Goal: Task Accomplishment & Management: Complete application form

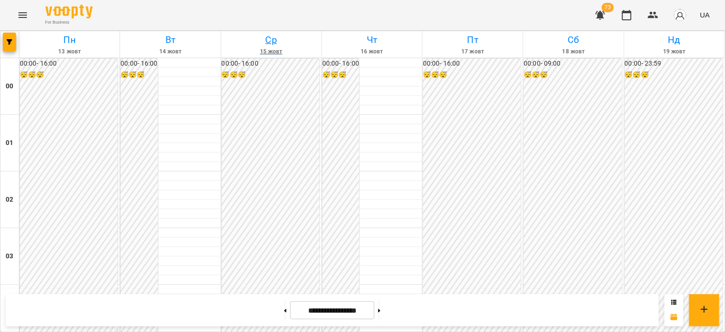
scroll to position [1035, 0]
click at [26, 16] on icon "Menu" at bounding box center [22, 14] width 11 height 11
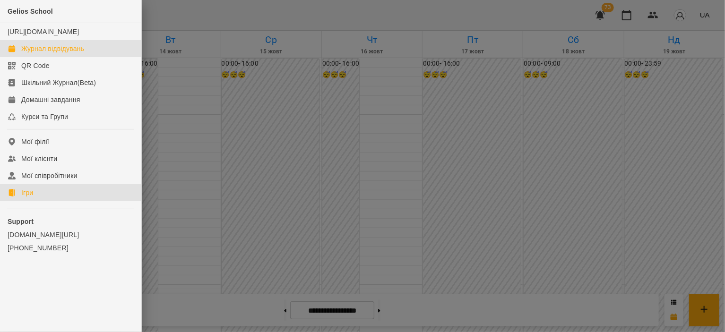
click at [58, 201] on link "Ігри" at bounding box center [70, 192] width 141 height 17
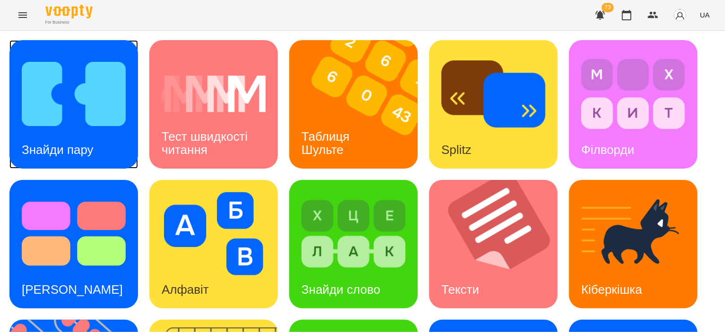
click at [41, 118] on img at bounding box center [74, 93] width 104 height 83
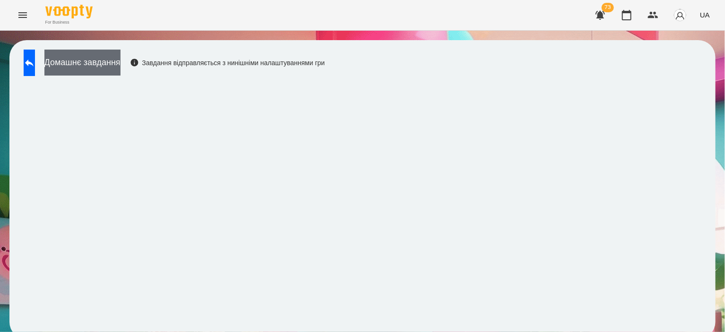
click at [121, 75] on button "Домашнє завдання" at bounding box center [82, 63] width 76 height 26
click at [106, 61] on button "Домашнє завдання" at bounding box center [82, 63] width 76 height 26
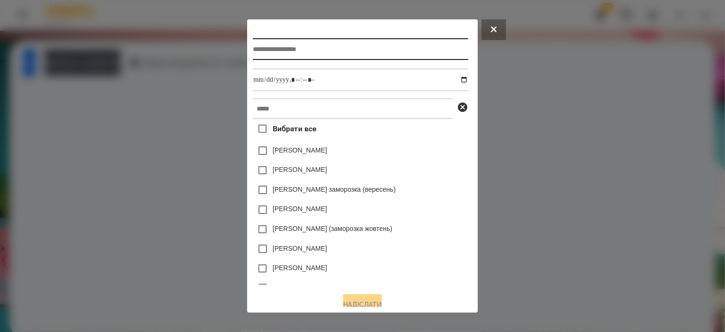
click at [353, 47] on input "text" at bounding box center [360, 49] width 215 height 22
type input "**********"
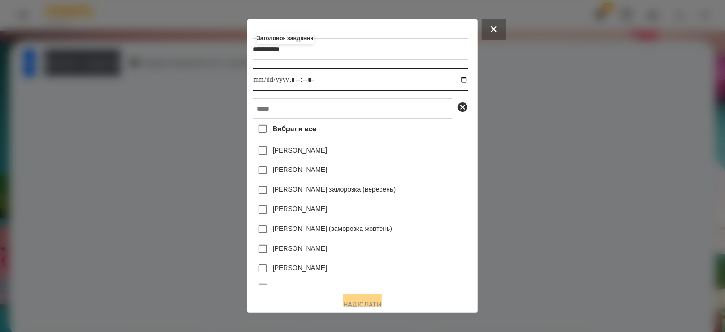
click at [463, 81] on input "datetime-local" at bounding box center [360, 80] width 215 height 23
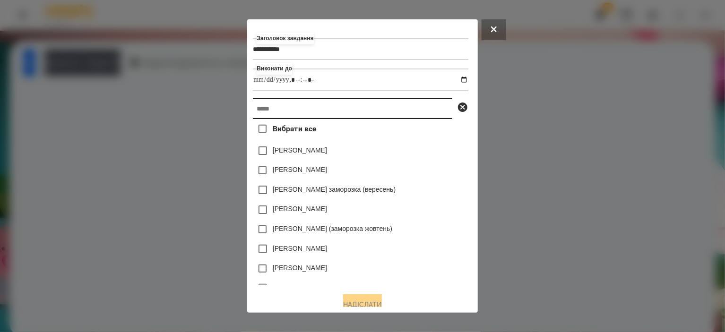
type input "**********"
click at [440, 111] on input "text" at bounding box center [352, 108] width 199 height 21
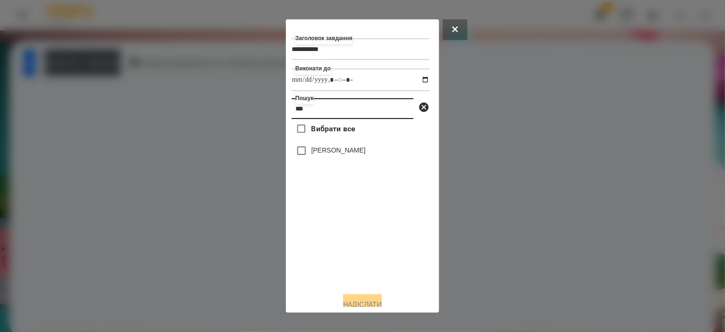
type input "***"
drag, startPoint x: 349, startPoint y: 153, endPoint x: 345, endPoint y: 156, distance: 5.1
click at [348, 153] on label "[PERSON_NAME]" at bounding box center [339, 150] width 54 height 9
click at [343, 301] on button "Надіслати" at bounding box center [362, 305] width 39 height 21
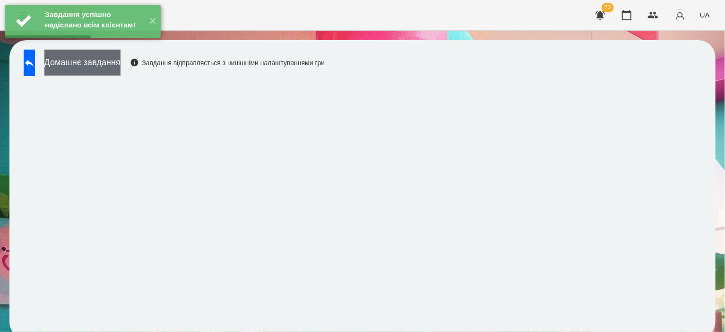
click at [121, 59] on button "Домашнє завдання" at bounding box center [82, 63] width 76 height 26
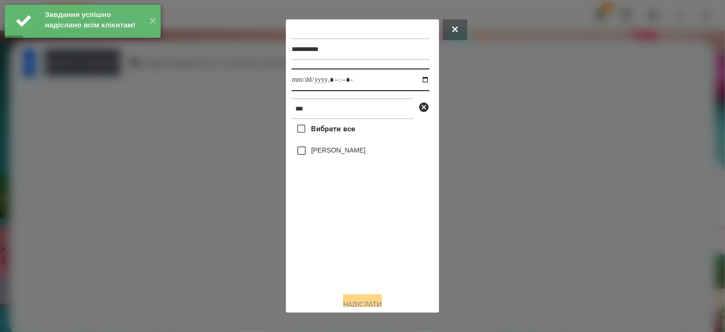
click at [420, 75] on input "datetime-local" at bounding box center [361, 80] width 138 height 23
click at [417, 80] on input "datetime-local" at bounding box center [361, 80] width 138 height 23
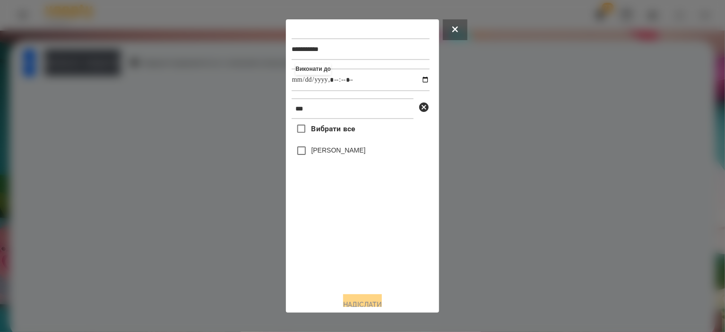
type input "**********"
drag, startPoint x: 295, startPoint y: 246, endPoint x: 303, endPoint y: 229, distance: 19.2
click at [296, 242] on div "Вибрати все [PERSON_NAME]" at bounding box center [361, 202] width 138 height 166
click at [340, 149] on label "[PERSON_NAME]" at bounding box center [339, 150] width 54 height 9
click at [355, 303] on button "Надіслати" at bounding box center [362, 305] width 39 height 21
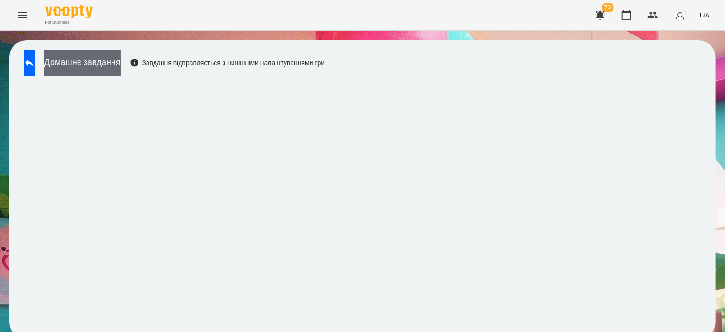
click at [77, 69] on button "Домашнє завдання" at bounding box center [82, 63] width 76 height 26
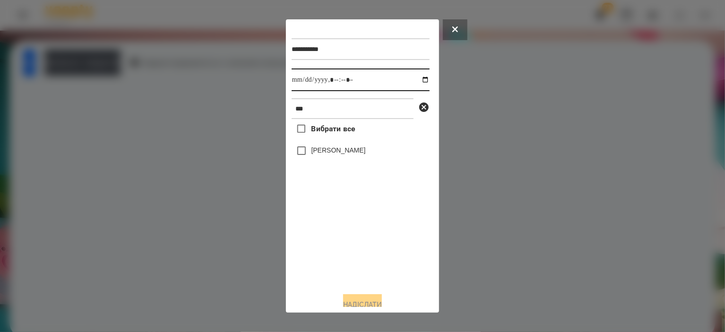
click at [420, 78] on input "datetime-local" at bounding box center [361, 80] width 138 height 23
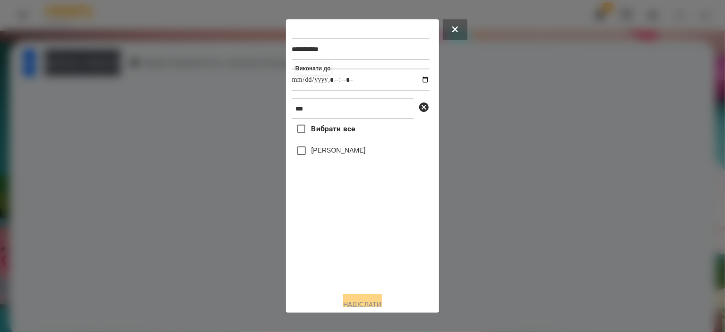
type input "**********"
click at [366, 262] on div "Вибрати все [PERSON_NAME]" at bounding box center [361, 202] width 138 height 166
click at [330, 153] on label "[PERSON_NAME]" at bounding box center [339, 150] width 54 height 9
click at [362, 304] on button "Надіслати" at bounding box center [362, 305] width 39 height 21
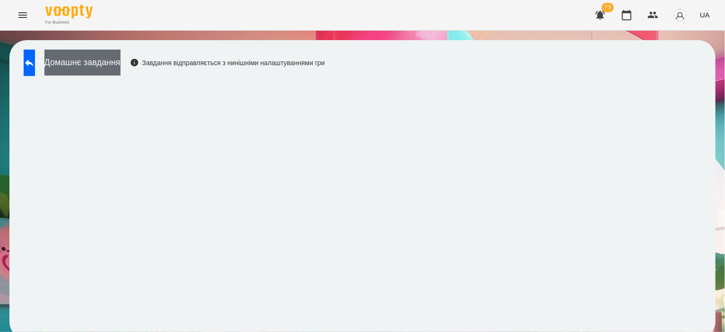
click at [115, 72] on button "Домашнє завдання" at bounding box center [82, 63] width 76 height 26
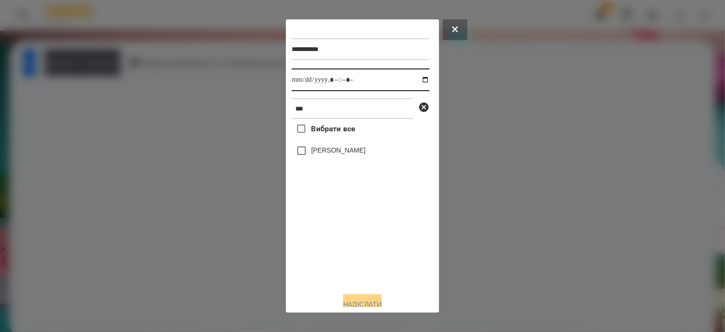
click at [414, 85] on input "datetime-local" at bounding box center [361, 80] width 138 height 23
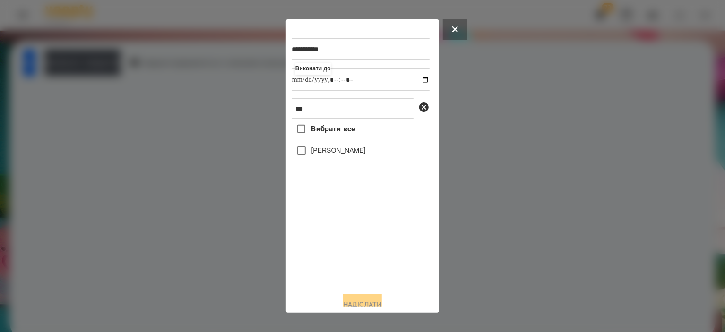
type input "**********"
drag, startPoint x: 361, startPoint y: 268, endPoint x: 360, endPoint y: 260, distance: 8.1
click at [361, 268] on div "Вибрати все [PERSON_NAME]" at bounding box center [361, 202] width 138 height 166
click at [319, 150] on label "[PERSON_NAME]" at bounding box center [339, 150] width 54 height 9
click at [365, 303] on button "Надіслати" at bounding box center [362, 305] width 39 height 21
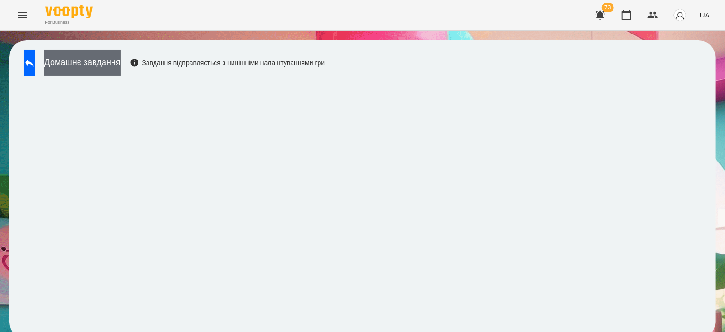
click at [101, 66] on button "Домашнє завдання" at bounding box center [82, 63] width 76 height 26
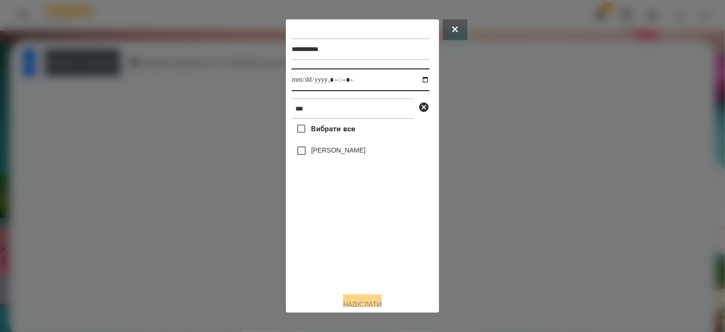
click at [422, 79] on input "datetime-local" at bounding box center [361, 80] width 138 height 23
click at [414, 80] on input "datetime-local" at bounding box center [361, 80] width 138 height 23
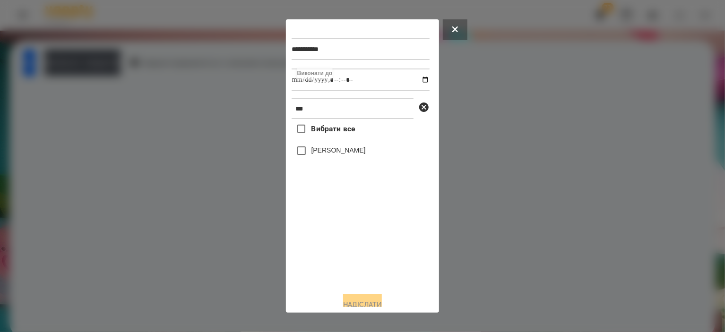
type input "**********"
drag, startPoint x: 346, startPoint y: 270, endPoint x: 350, endPoint y: 239, distance: 32.0
click at [346, 269] on div "Вибрати все [PERSON_NAME]" at bounding box center [361, 202] width 138 height 166
drag, startPoint x: 345, startPoint y: 156, endPoint x: 345, endPoint y: 165, distance: 8.5
click at [345, 155] on label "[PERSON_NAME]" at bounding box center [339, 150] width 54 height 9
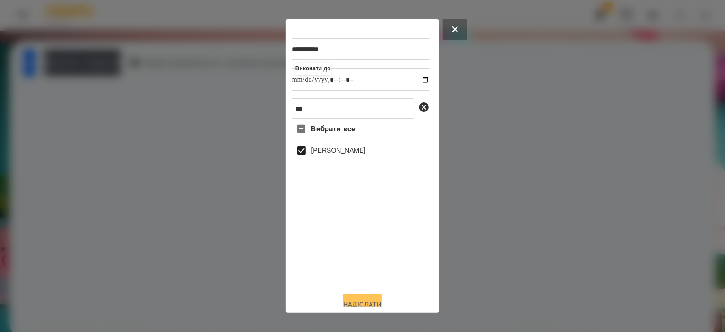
click at [367, 300] on button "Надіслати" at bounding box center [362, 305] width 39 height 21
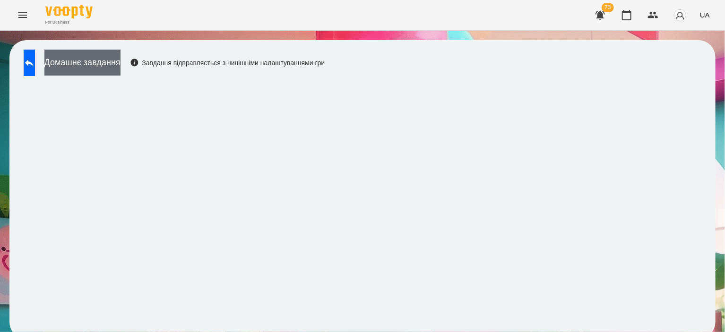
click at [121, 57] on button "Домашнє завдання" at bounding box center [82, 63] width 76 height 26
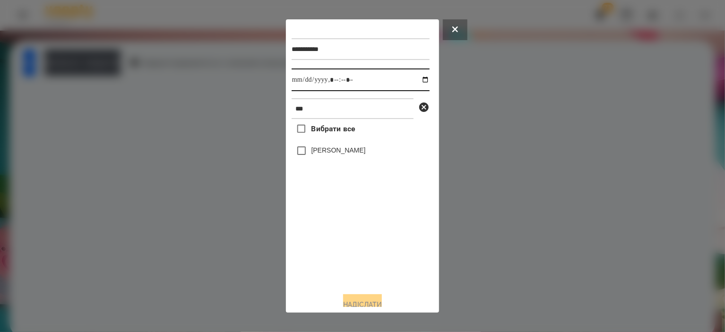
click at [412, 78] on input "datetime-local" at bounding box center [361, 80] width 138 height 23
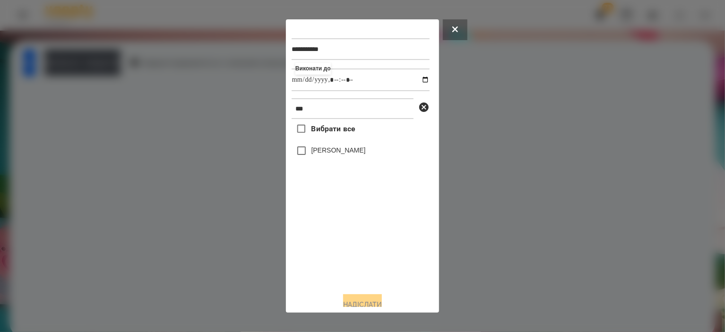
type input "**********"
drag, startPoint x: 335, startPoint y: 263, endPoint x: 342, endPoint y: 239, distance: 25.0
click at [337, 261] on div "Вибрати все [PERSON_NAME]" at bounding box center [361, 202] width 138 height 166
click at [341, 155] on label "[PERSON_NAME]" at bounding box center [339, 150] width 54 height 9
click at [361, 299] on button "Надіслати" at bounding box center [362, 305] width 39 height 21
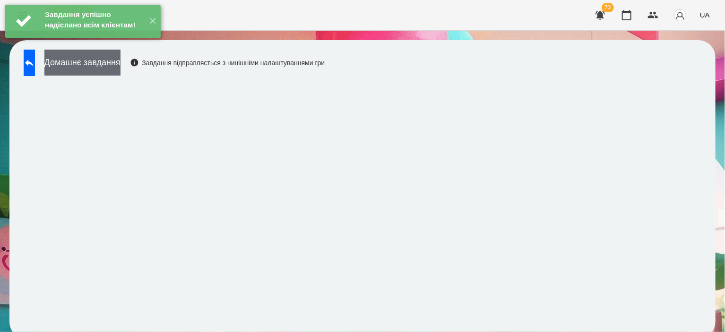
click at [119, 66] on button "Домашнє завдання" at bounding box center [82, 63] width 76 height 26
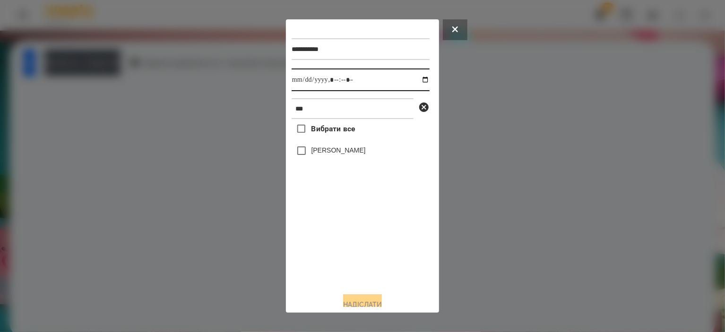
click at [413, 79] on input "datetime-local" at bounding box center [361, 80] width 138 height 23
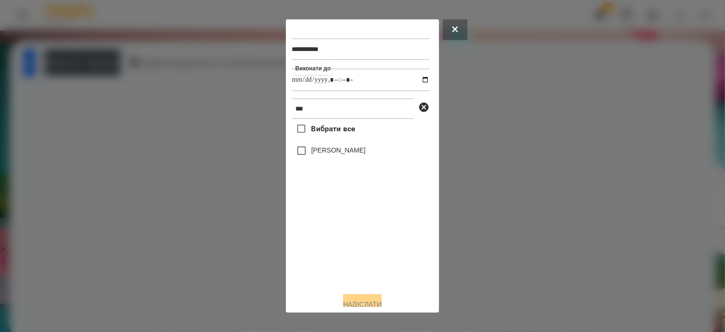
type input "**********"
drag, startPoint x: 336, startPoint y: 252, endPoint x: 337, endPoint y: 202, distance: 50.1
click at [337, 251] on div "Вибрати все [PERSON_NAME]" at bounding box center [361, 202] width 138 height 166
click at [329, 149] on label "[PERSON_NAME]" at bounding box center [339, 150] width 54 height 9
click at [353, 300] on button "Надіслати" at bounding box center [362, 305] width 39 height 21
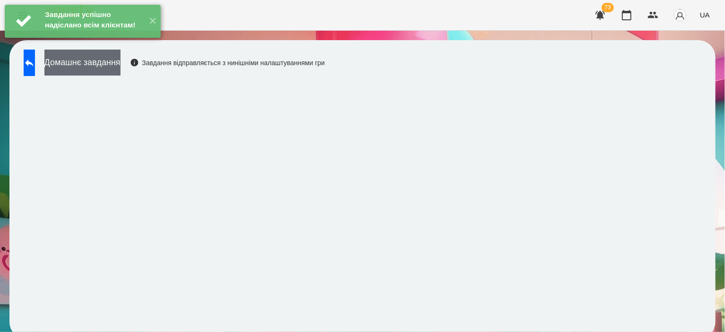
click at [121, 65] on button "Домашнє завдання" at bounding box center [82, 63] width 76 height 26
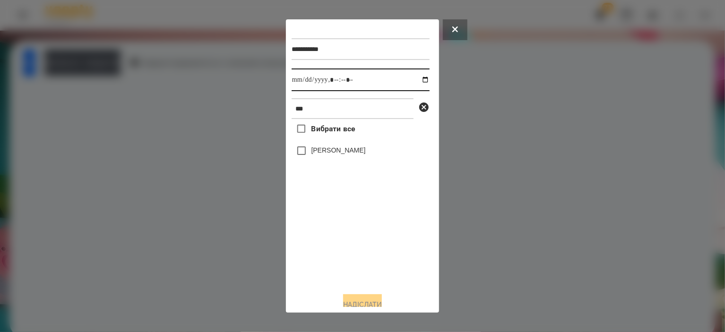
click at [416, 87] on input "datetime-local" at bounding box center [361, 80] width 138 height 23
click at [415, 81] on input "datetime-local" at bounding box center [361, 80] width 138 height 23
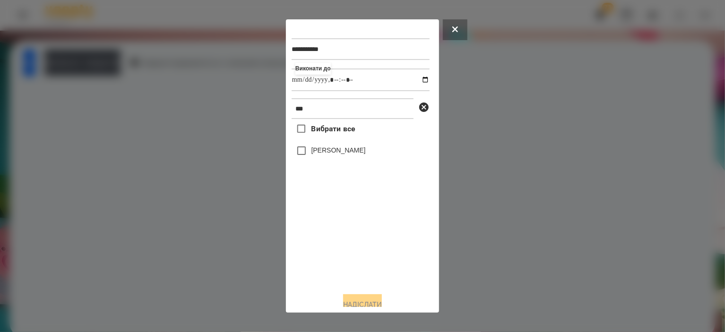
type input "**********"
click at [349, 253] on div "Вибрати все [PERSON_NAME]" at bounding box center [361, 202] width 138 height 166
drag, startPoint x: 346, startPoint y: 119, endPoint x: 233, endPoint y: 89, distance: 116.8
click at [233, 89] on div "**********" at bounding box center [362, 166] width 725 height 332
type input "****"
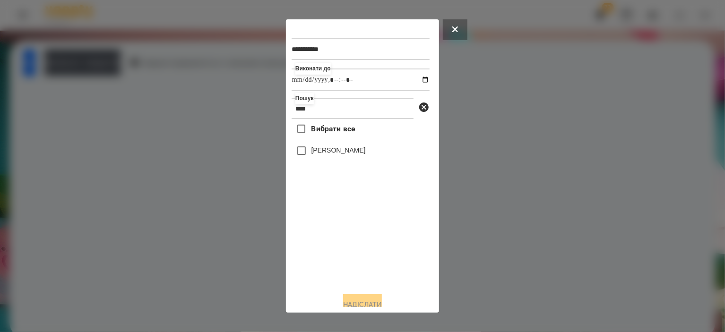
click at [364, 151] on label "[PERSON_NAME]" at bounding box center [339, 150] width 54 height 9
click at [361, 304] on button "Надіслати" at bounding box center [362, 305] width 39 height 21
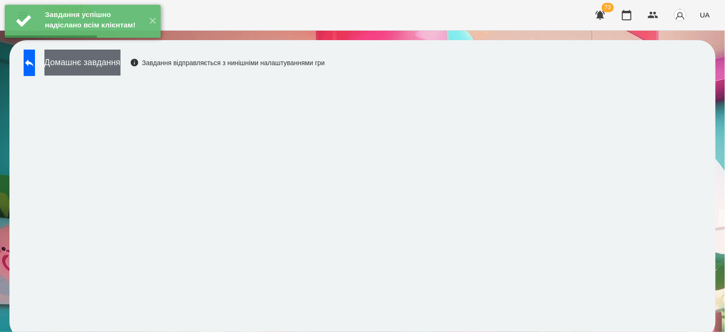
click at [121, 68] on button "Домашнє завдання" at bounding box center [82, 63] width 76 height 26
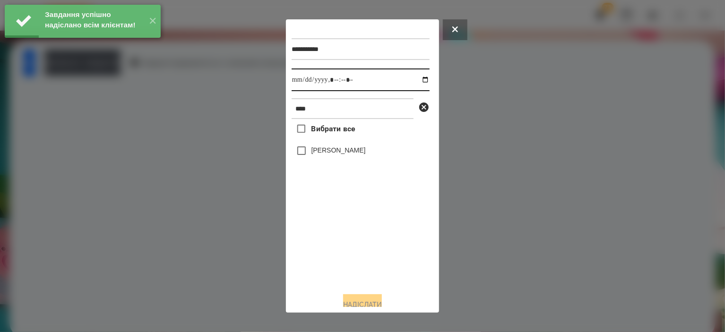
click at [417, 86] on input "datetime-local" at bounding box center [361, 80] width 138 height 23
click at [413, 82] on input "datetime-local" at bounding box center [361, 80] width 138 height 23
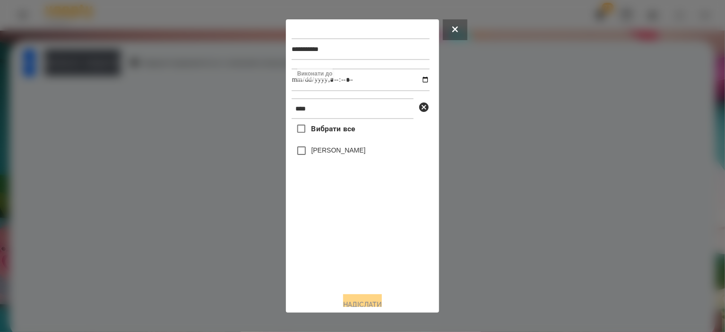
type input "**********"
drag, startPoint x: 344, startPoint y: 265, endPoint x: 348, endPoint y: 210, distance: 55.0
click at [344, 260] on div "Вибрати все [PERSON_NAME]" at bounding box center [361, 202] width 138 height 166
click at [345, 148] on label "[PERSON_NAME]" at bounding box center [339, 150] width 54 height 9
click at [369, 305] on button "Надіслати" at bounding box center [362, 305] width 39 height 21
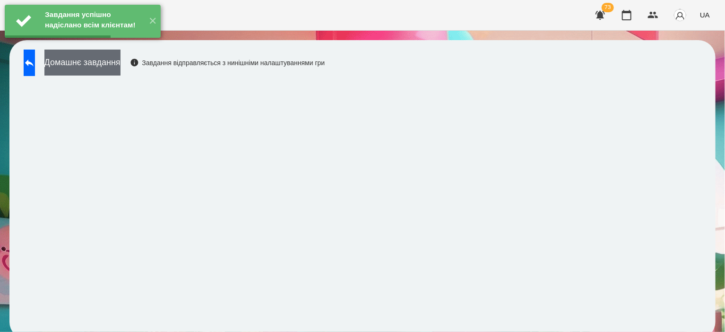
click at [121, 62] on button "Домашнє завдання" at bounding box center [82, 63] width 76 height 26
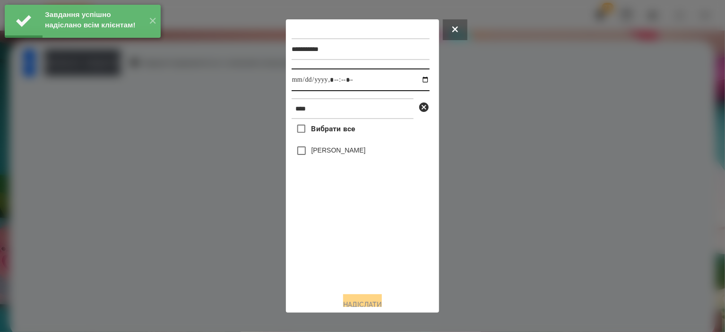
click at [413, 83] on input "datetime-local" at bounding box center [361, 80] width 138 height 23
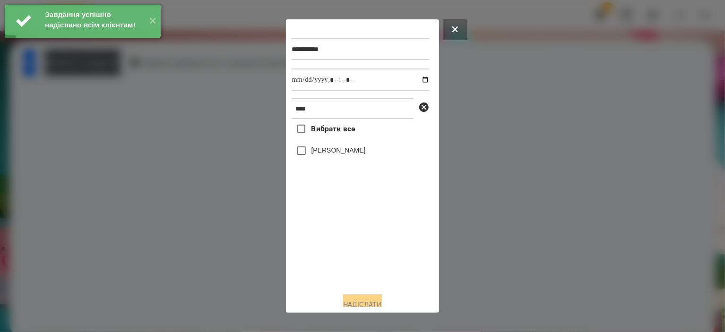
type input "**********"
click at [363, 232] on div "Вибрати все [PERSON_NAME]" at bounding box center [361, 202] width 138 height 166
click at [359, 150] on label "[PERSON_NAME]" at bounding box center [339, 150] width 54 height 9
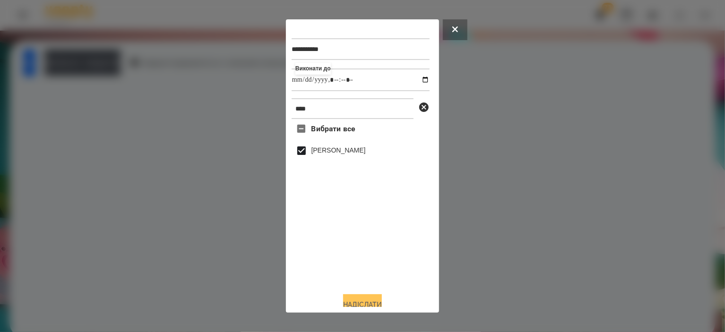
click at [361, 303] on button "Надіслати" at bounding box center [362, 305] width 39 height 21
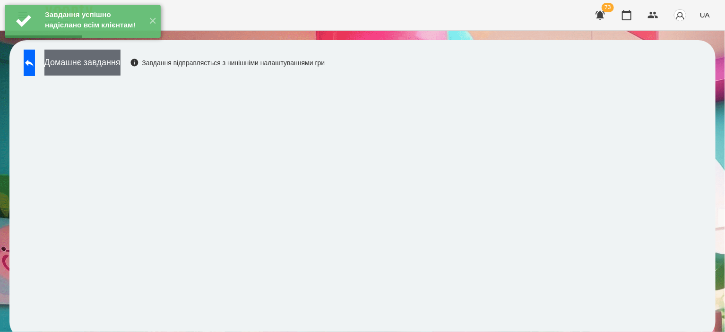
click at [121, 62] on button "Домашнє завдання" at bounding box center [82, 63] width 76 height 26
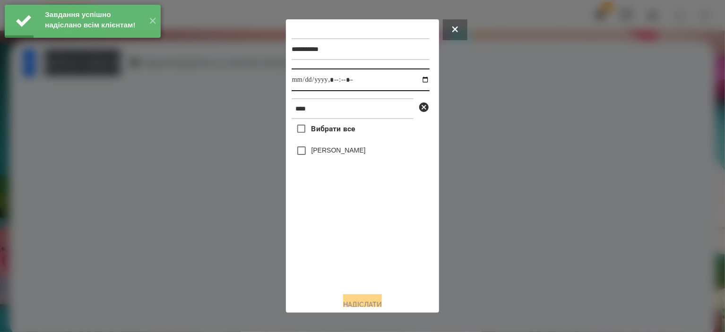
click at [411, 79] on input "datetime-local" at bounding box center [361, 80] width 138 height 23
click at [415, 79] on input "datetime-local" at bounding box center [361, 80] width 138 height 23
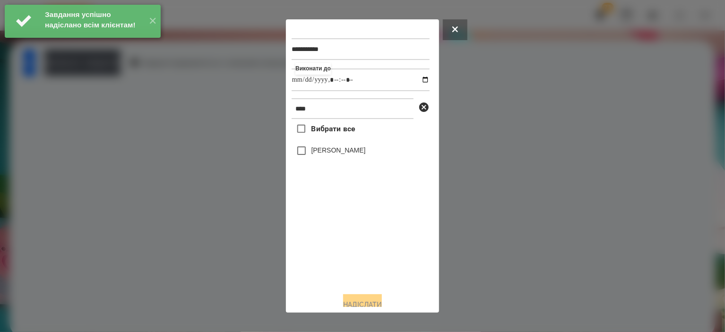
type input "**********"
drag, startPoint x: 371, startPoint y: 259, endPoint x: 370, endPoint y: 232, distance: 26.5
click at [371, 254] on div "Вибрати все [PERSON_NAME]" at bounding box center [361, 202] width 138 height 166
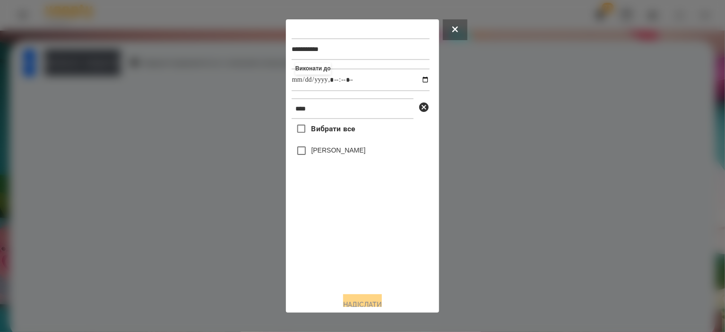
click at [339, 154] on label "[PERSON_NAME]" at bounding box center [339, 150] width 54 height 9
click at [358, 303] on button "Надіслати" at bounding box center [362, 305] width 39 height 21
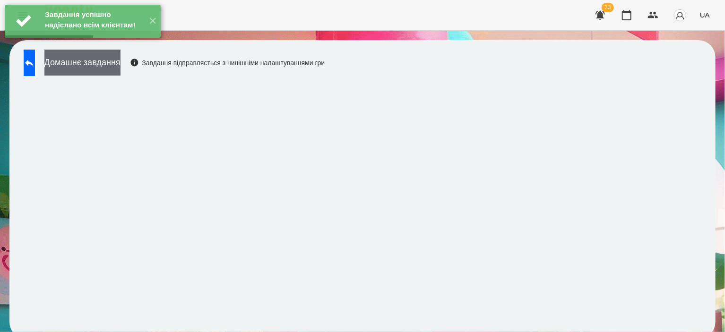
click at [92, 58] on button "Домашнє завдання" at bounding box center [82, 63] width 76 height 26
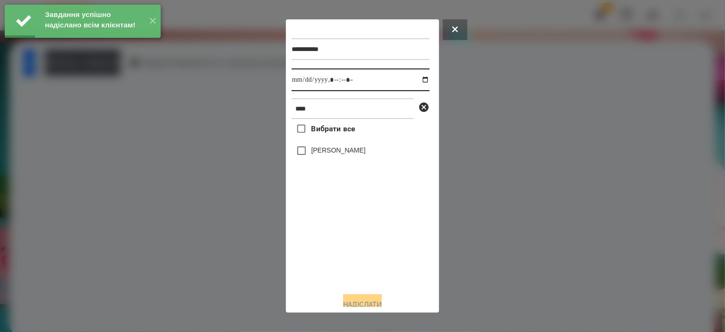
click at [419, 82] on input "datetime-local" at bounding box center [361, 80] width 138 height 23
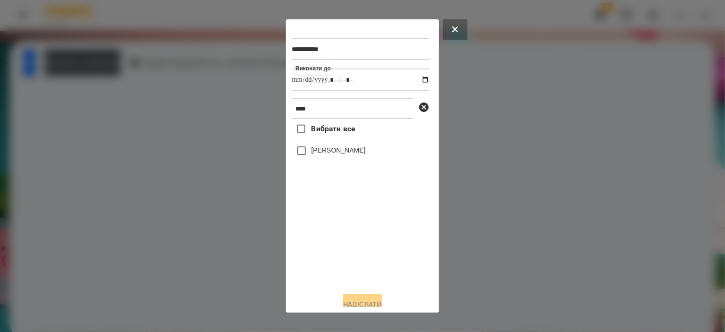
type input "**********"
click at [340, 258] on div "Вибрати все [PERSON_NAME]" at bounding box center [361, 202] width 138 height 166
click at [336, 155] on label "[PERSON_NAME]" at bounding box center [339, 150] width 54 height 9
click at [364, 301] on button "Надіслати" at bounding box center [362, 305] width 39 height 21
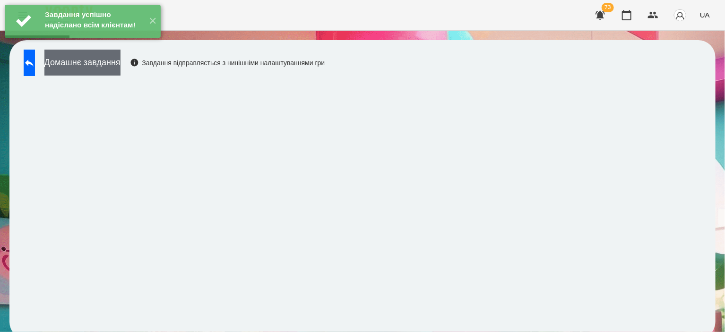
click at [121, 66] on button "Домашнє завдання" at bounding box center [82, 63] width 76 height 26
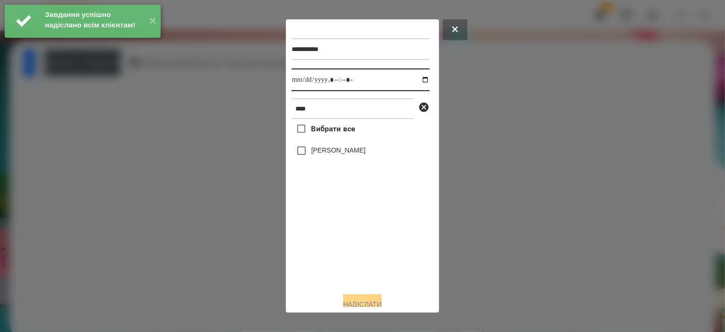
click at [415, 79] on input "datetime-local" at bounding box center [361, 80] width 138 height 23
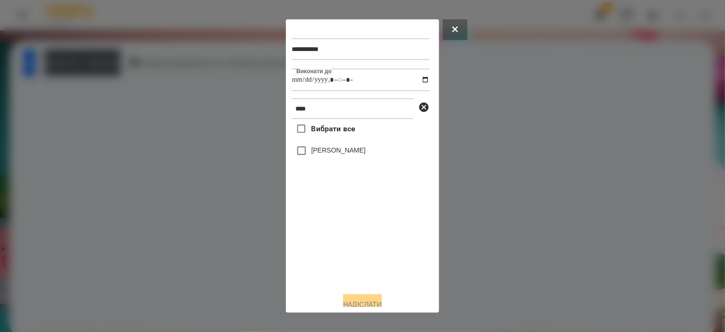
type input "**********"
drag, startPoint x: 336, startPoint y: 250, endPoint x: 337, endPoint y: 239, distance: 10.4
click at [337, 246] on div "Вибрати все [PERSON_NAME]" at bounding box center [361, 202] width 138 height 166
click at [333, 159] on div "[PERSON_NAME]" at bounding box center [361, 151] width 138 height 20
click at [336, 152] on label "[PERSON_NAME]" at bounding box center [339, 150] width 54 height 9
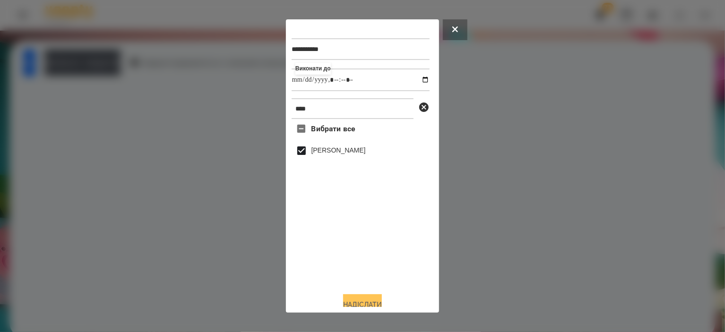
click at [357, 303] on button "Надіслати" at bounding box center [362, 305] width 39 height 21
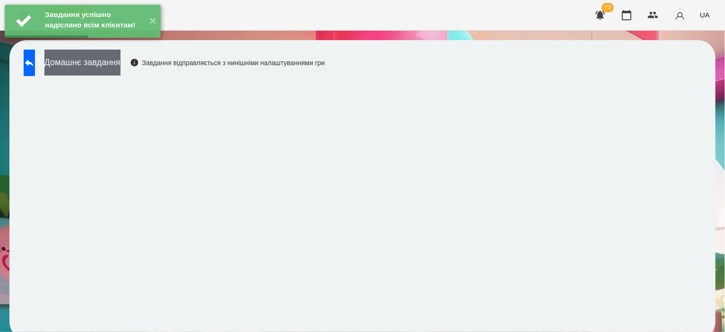
click at [121, 67] on button "Домашнє завдання" at bounding box center [82, 63] width 76 height 26
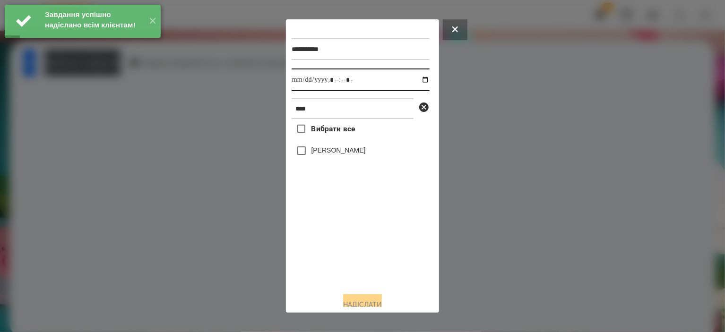
click at [414, 74] on input "datetime-local" at bounding box center [361, 80] width 138 height 23
click at [414, 78] on input "datetime-local" at bounding box center [361, 80] width 138 height 23
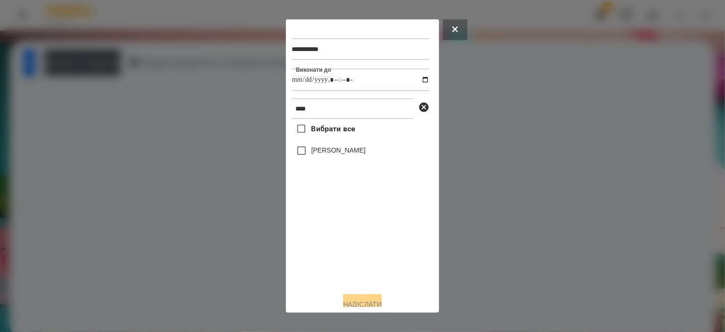
type input "**********"
drag, startPoint x: 366, startPoint y: 279, endPoint x: 367, endPoint y: 265, distance: 14.2
click at [366, 278] on div "Вибрати все [PERSON_NAME]" at bounding box center [361, 202] width 138 height 166
click at [356, 153] on label "[PERSON_NAME]" at bounding box center [339, 150] width 54 height 9
click at [379, 298] on button "Надіслати" at bounding box center [362, 305] width 39 height 21
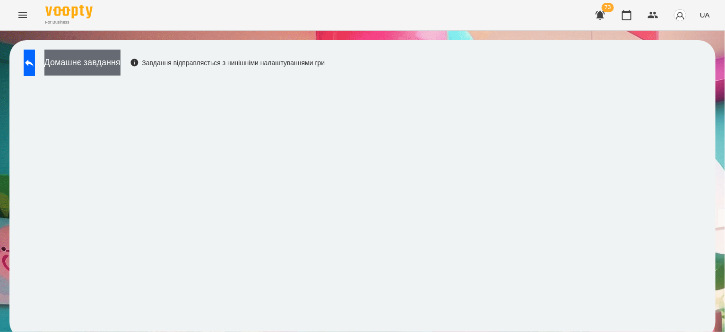
click at [113, 51] on button "Домашнє завдання" at bounding box center [82, 63] width 76 height 26
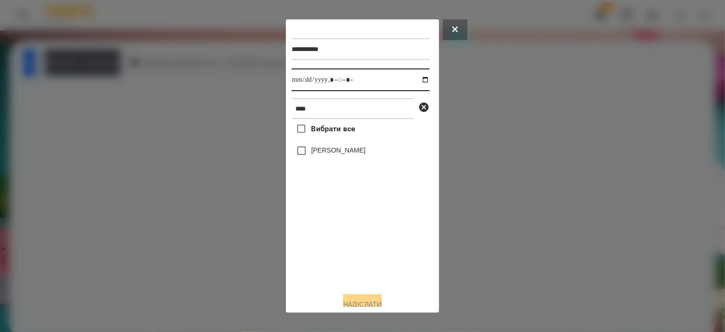
click at [419, 80] on input "datetime-local" at bounding box center [361, 80] width 138 height 23
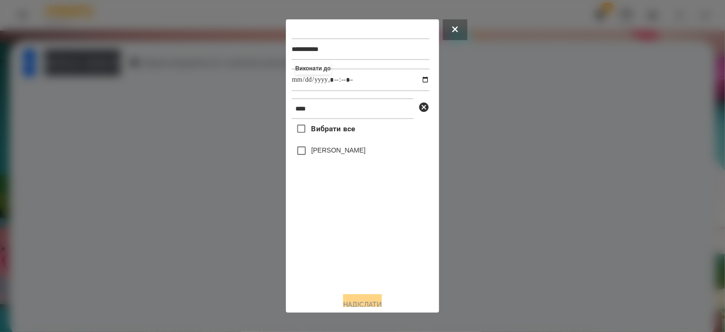
type input "**********"
drag, startPoint x: 340, startPoint y: 252, endPoint x: 345, endPoint y: 221, distance: 31.1
click at [341, 251] on div "Вибрати все [PERSON_NAME]" at bounding box center [361, 202] width 138 height 166
drag, startPoint x: 330, startPoint y: 117, endPoint x: 114, endPoint y: 82, distance: 219.3
click at [115, 82] on div "**********" at bounding box center [362, 166] width 725 height 332
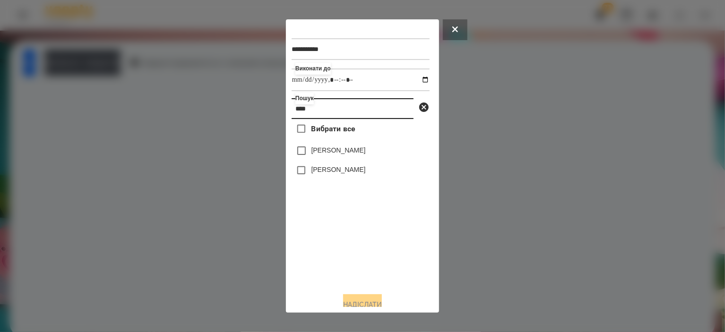
type input "****"
click at [346, 160] on div "[PERSON_NAME]" at bounding box center [361, 151] width 138 height 20
click at [350, 153] on label "[PERSON_NAME]" at bounding box center [339, 150] width 54 height 9
drag, startPoint x: 361, startPoint y: 299, endPoint x: 366, endPoint y: 299, distance: 5.7
click at [361, 300] on button "Надіслати" at bounding box center [362, 305] width 39 height 21
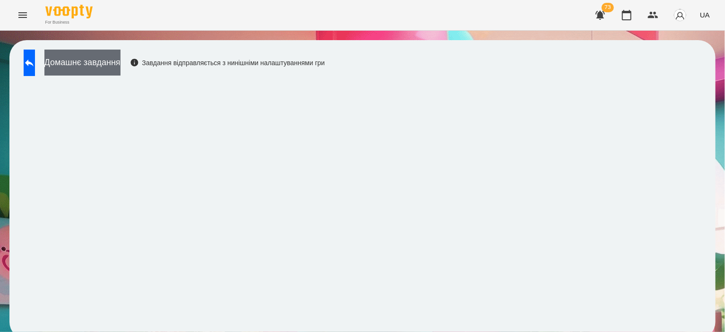
click at [121, 61] on button "Домашнє завдання" at bounding box center [82, 63] width 76 height 26
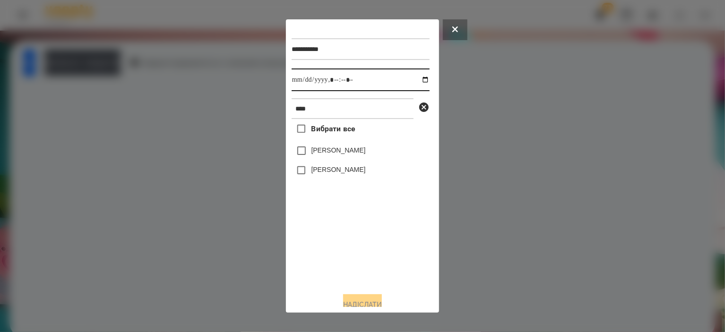
click at [418, 79] on input "datetime-local" at bounding box center [361, 80] width 138 height 23
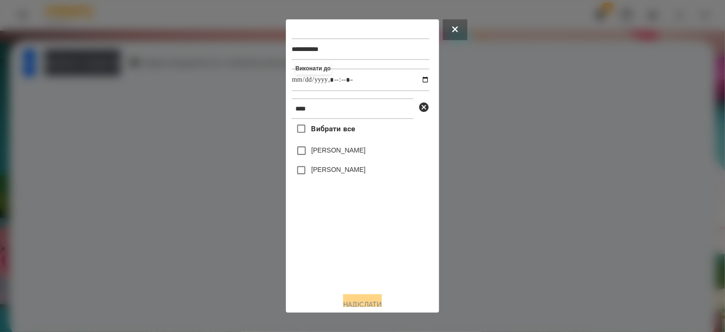
type input "**********"
drag, startPoint x: 360, startPoint y: 253, endPoint x: 360, endPoint y: 246, distance: 7.1
click at [360, 246] on div "Вибрати все [PERSON_NAME] [PERSON_NAME]" at bounding box center [361, 202] width 138 height 166
drag, startPoint x: 326, startPoint y: 155, endPoint x: 327, endPoint y: 202, distance: 47.3
click at [326, 155] on label "[PERSON_NAME]" at bounding box center [339, 150] width 54 height 9
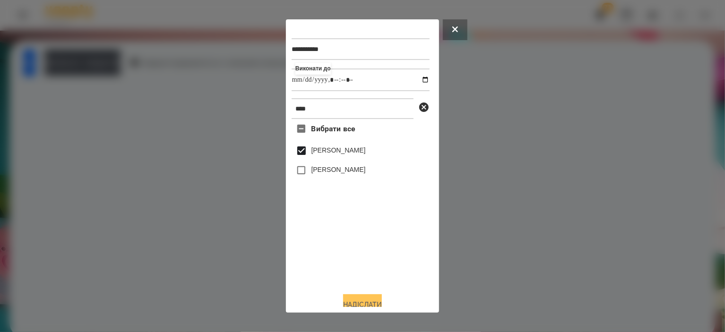
click at [357, 306] on button "Надіслати" at bounding box center [362, 305] width 39 height 21
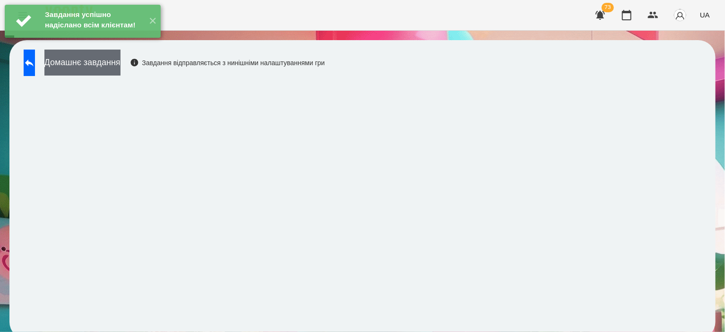
click at [119, 68] on button "Домашнє завдання" at bounding box center [82, 63] width 76 height 26
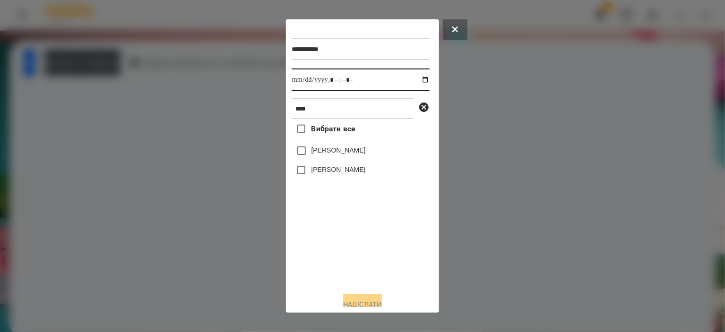
click at [418, 81] on input "datetime-local" at bounding box center [361, 80] width 138 height 23
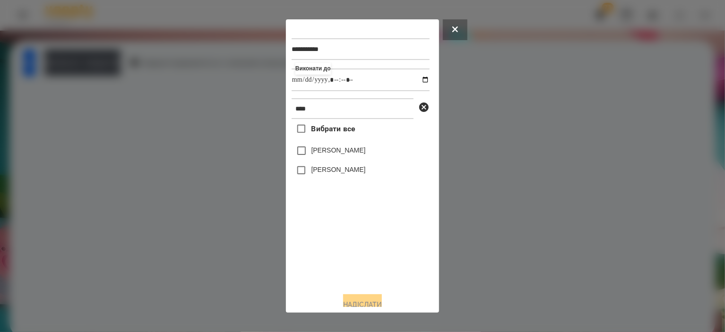
type input "**********"
drag, startPoint x: 369, startPoint y: 250, endPoint x: 368, endPoint y: 237, distance: 12.8
click at [369, 248] on div "Вибрати все [PERSON_NAME] [PERSON_NAME]" at bounding box center [361, 202] width 138 height 166
click at [339, 153] on label "[PERSON_NAME]" at bounding box center [339, 150] width 54 height 9
click at [343, 303] on button "Надіслати" at bounding box center [362, 305] width 39 height 21
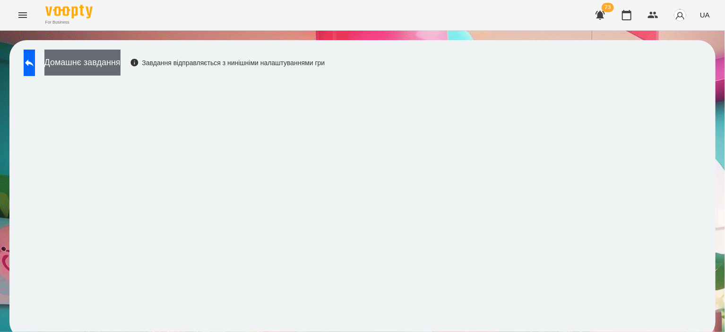
click at [119, 62] on button "Домашнє завдання" at bounding box center [82, 63] width 76 height 26
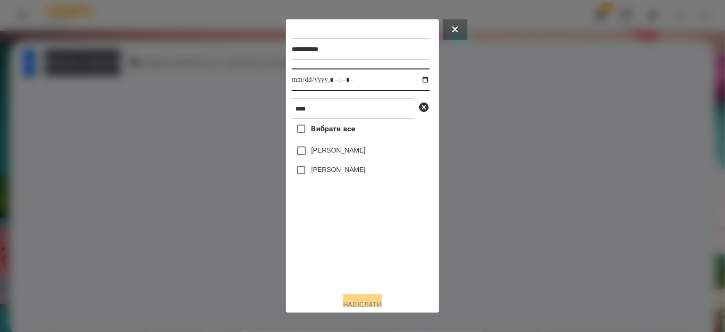
click at [416, 78] on input "datetime-local" at bounding box center [361, 80] width 138 height 23
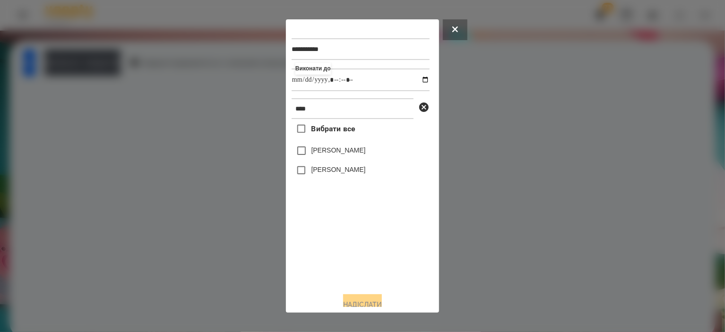
type input "**********"
click at [360, 243] on div "Вибрати все [PERSON_NAME] [PERSON_NAME]" at bounding box center [361, 202] width 138 height 166
click at [333, 148] on label "[PERSON_NAME]" at bounding box center [339, 150] width 54 height 9
click at [350, 301] on button "Надіслати" at bounding box center [362, 305] width 39 height 21
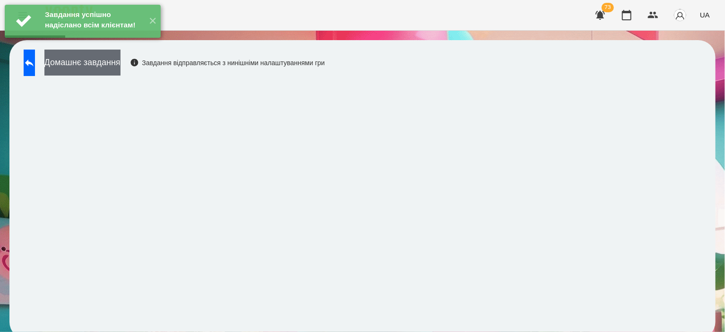
click at [121, 72] on button "Домашнє завдання" at bounding box center [82, 63] width 76 height 26
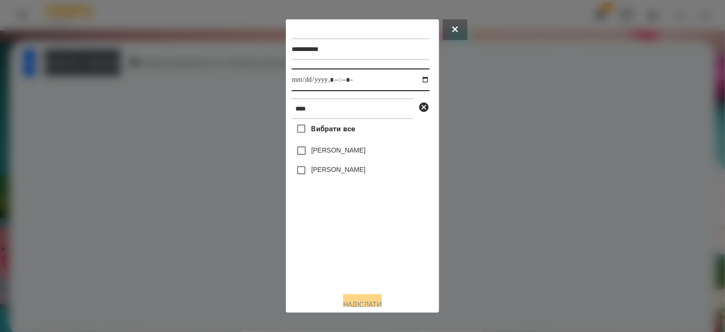
click at [416, 80] on input "datetime-local" at bounding box center [361, 80] width 138 height 23
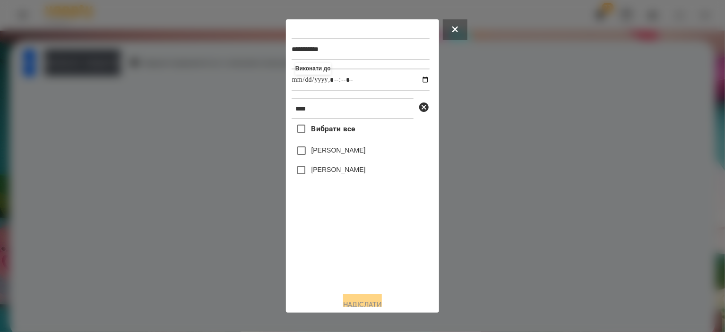
type input "**********"
click at [334, 262] on div "Вибрати все [PERSON_NAME] [PERSON_NAME]" at bounding box center [361, 202] width 138 height 166
click at [346, 151] on label "[PERSON_NAME]" at bounding box center [339, 150] width 54 height 9
click at [362, 299] on button "Надіслати" at bounding box center [362, 305] width 39 height 21
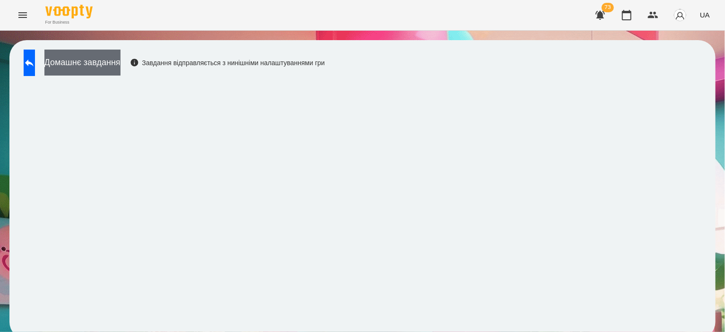
click at [121, 60] on button "Домашнє завдання" at bounding box center [82, 63] width 76 height 26
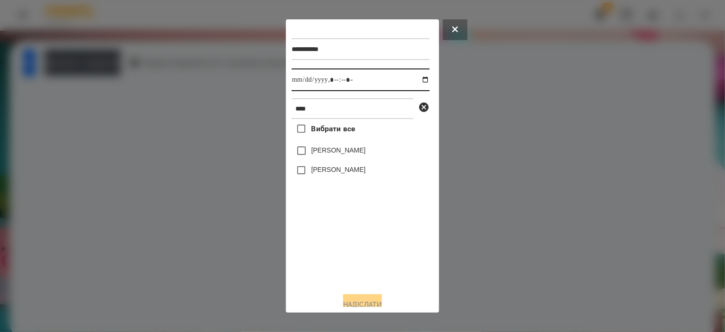
click at [417, 79] on input "datetime-local" at bounding box center [361, 80] width 138 height 23
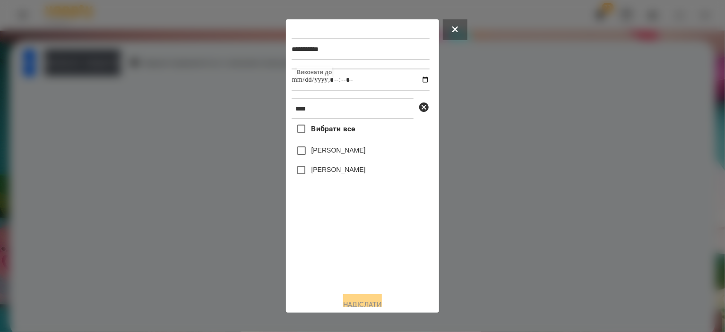
type input "**********"
click at [340, 255] on div "Вибрати все [PERSON_NAME] [PERSON_NAME]" at bounding box center [361, 202] width 138 height 166
click at [346, 155] on label "[PERSON_NAME]" at bounding box center [339, 150] width 54 height 9
click at [345, 301] on button "Надіслати" at bounding box center [362, 305] width 39 height 21
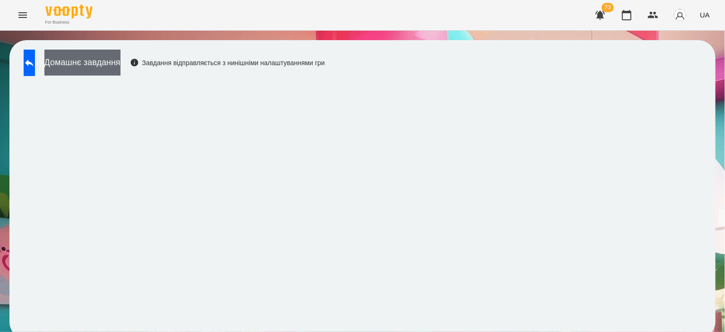
click at [121, 70] on button "Домашнє завдання" at bounding box center [82, 63] width 76 height 26
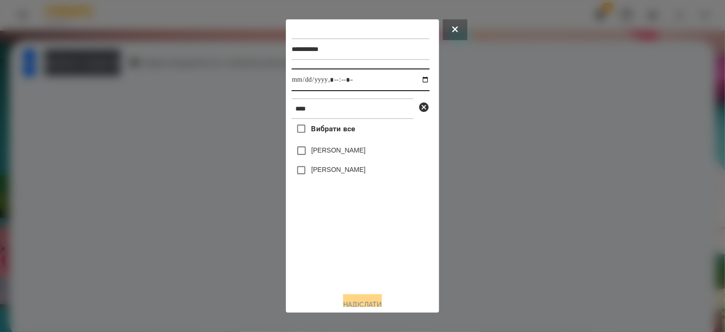
click at [413, 81] on input "datetime-local" at bounding box center [361, 80] width 138 height 23
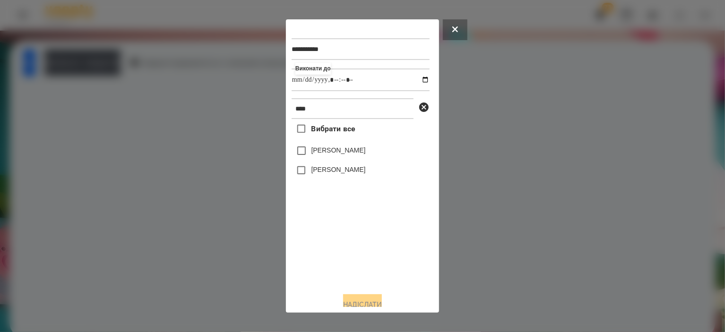
type input "**********"
drag, startPoint x: 331, startPoint y: 259, endPoint x: 340, endPoint y: 193, distance: 66.7
click at [334, 257] on div "Вибрати все [PERSON_NAME] [PERSON_NAME]" at bounding box center [361, 202] width 138 height 166
click at [337, 150] on label "[PERSON_NAME]" at bounding box center [339, 150] width 54 height 9
click at [359, 309] on div "**********" at bounding box center [362, 166] width 153 height 294
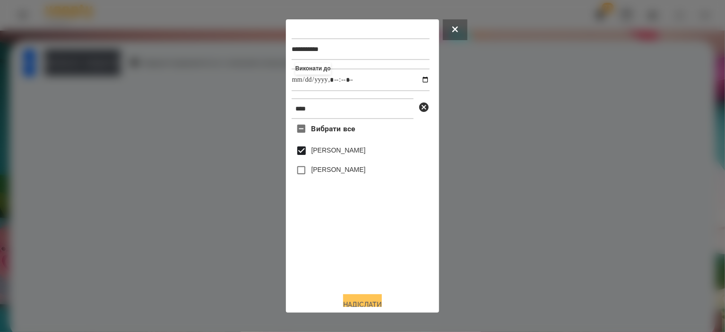
click at [359, 301] on button "Надіслати" at bounding box center [362, 305] width 39 height 21
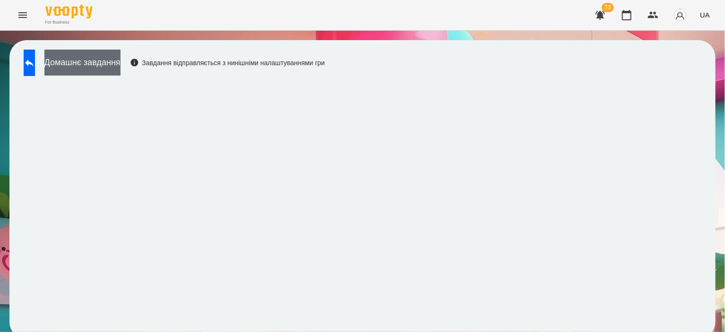
click at [121, 55] on button "Домашнє завдання" at bounding box center [82, 63] width 76 height 26
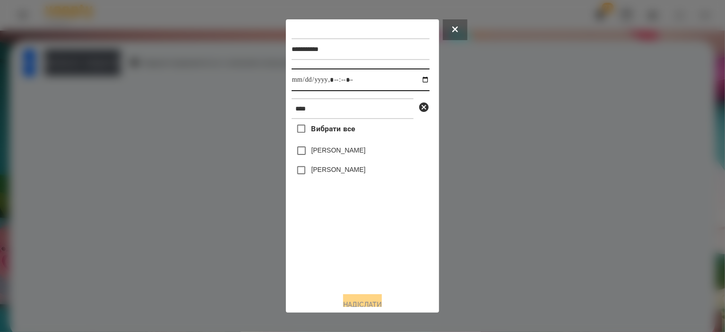
click at [416, 78] on input "datetime-local" at bounding box center [361, 80] width 138 height 23
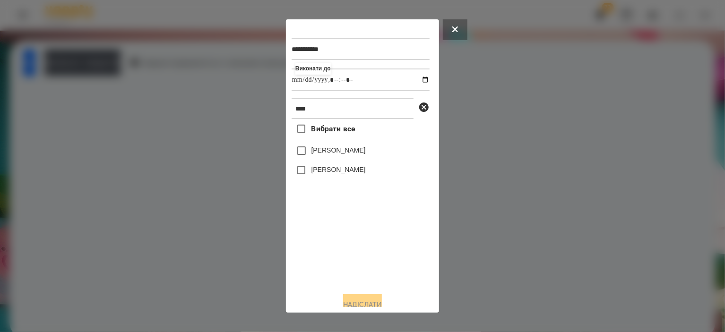
type input "**********"
drag, startPoint x: 361, startPoint y: 254, endPoint x: 341, endPoint y: 130, distance: 125.9
click at [358, 248] on div "Вибрати все [PERSON_NAME] [PERSON_NAME]" at bounding box center [361, 202] width 138 height 166
drag, startPoint x: 344, startPoint y: 107, endPoint x: 78, endPoint y: 89, distance: 267.2
click at [86, 92] on div "**********" at bounding box center [362, 166] width 725 height 332
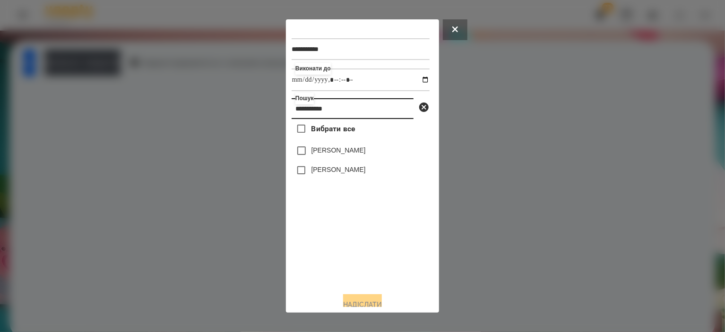
type input "**********"
click at [364, 174] on label "[PERSON_NAME]" at bounding box center [339, 169] width 54 height 9
click at [378, 299] on button "Надіслати" at bounding box center [362, 305] width 39 height 21
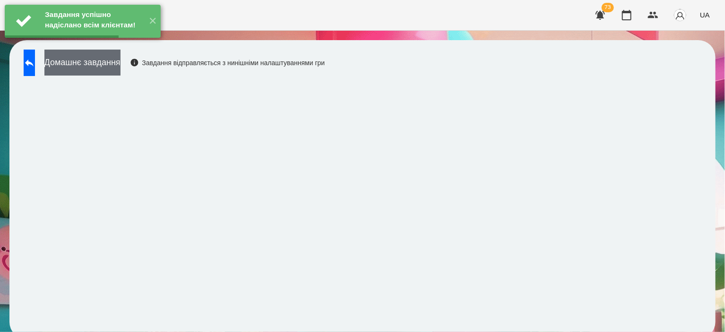
click at [121, 61] on button "Домашнє завдання" at bounding box center [82, 63] width 76 height 26
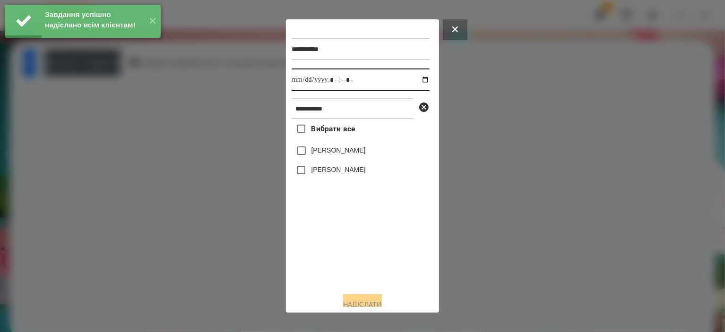
click at [415, 79] on input "datetime-local" at bounding box center [361, 80] width 138 height 23
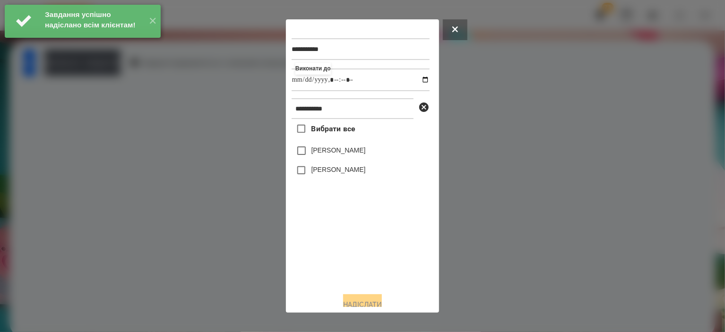
type input "**********"
drag, startPoint x: 338, startPoint y: 269, endPoint x: 341, endPoint y: 255, distance: 13.9
click at [339, 265] on div "Вибрати все [PERSON_NAME] [PERSON_NAME]" at bounding box center [361, 202] width 138 height 166
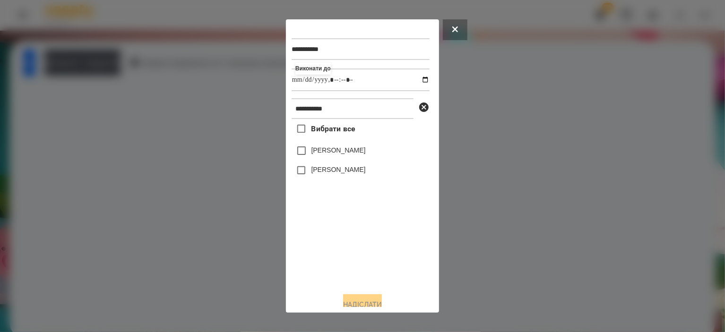
click at [355, 173] on label "[PERSON_NAME]" at bounding box center [339, 169] width 54 height 9
click at [358, 301] on button "Надіслати" at bounding box center [362, 305] width 39 height 21
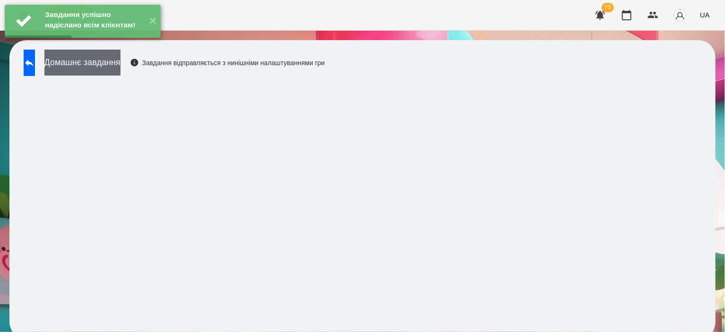
click at [121, 66] on button "Домашнє завдання" at bounding box center [82, 63] width 76 height 26
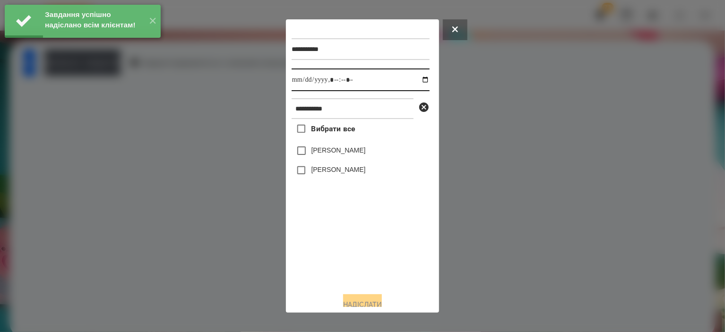
click at [419, 78] on input "datetime-local" at bounding box center [361, 80] width 138 height 23
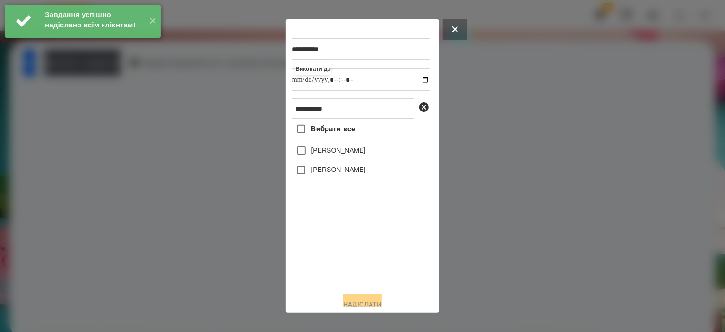
type input "**********"
click at [371, 251] on div "Вибрати все [PERSON_NAME] [PERSON_NAME]" at bounding box center [361, 202] width 138 height 166
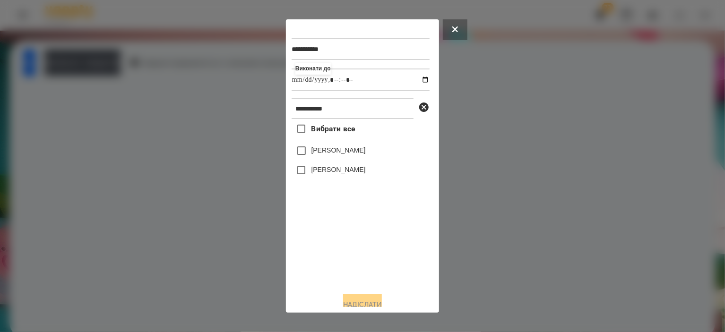
click at [348, 173] on label "[PERSON_NAME]" at bounding box center [339, 169] width 54 height 9
click at [374, 303] on button "Надіслати" at bounding box center [362, 305] width 39 height 21
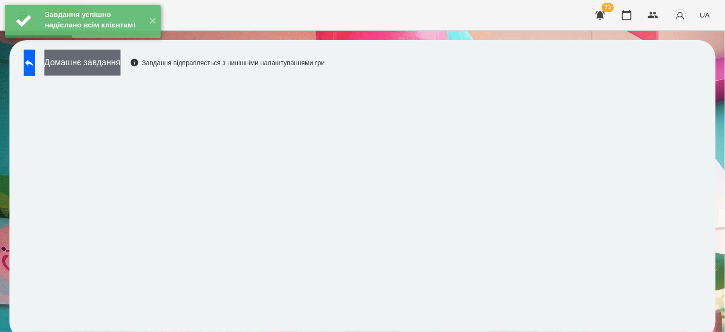
click at [121, 64] on button "Домашнє завдання" at bounding box center [82, 63] width 76 height 26
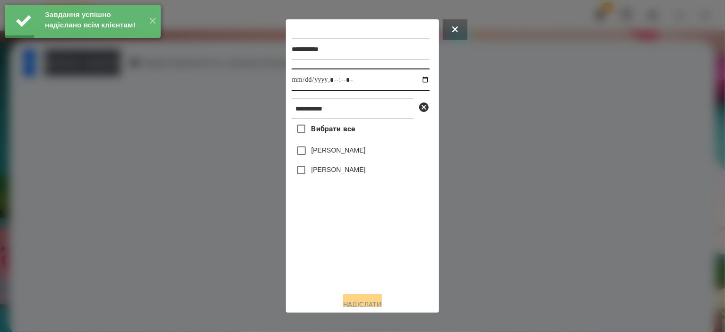
click at [418, 79] on input "datetime-local" at bounding box center [361, 80] width 138 height 23
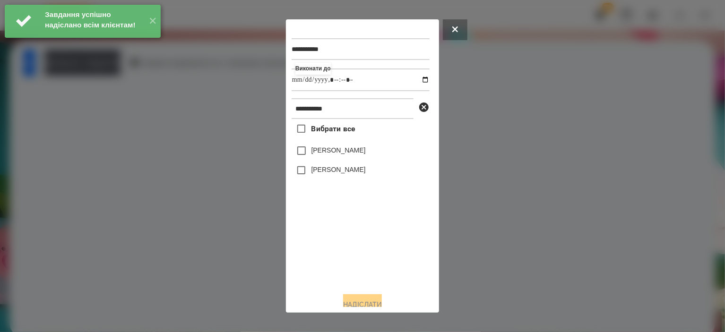
type input "**********"
drag, startPoint x: 380, startPoint y: 252, endPoint x: 371, endPoint y: 217, distance: 36.6
click at [379, 248] on div "Вибрати все [PERSON_NAME] [PERSON_NAME]" at bounding box center [361, 202] width 138 height 166
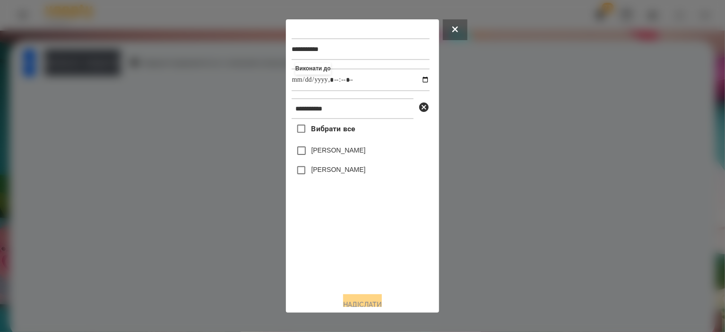
click at [354, 174] on label "[PERSON_NAME]" at bounding box center [339, 169] width 54 height 9
drag, startPoint x: 359, startPoint y: 303, endPoint x: 359, endPoint y: 297, distance: 5.7
click at [359, 303] on button "Надіслати" at bounding box center [362, 305] width 39 height 21
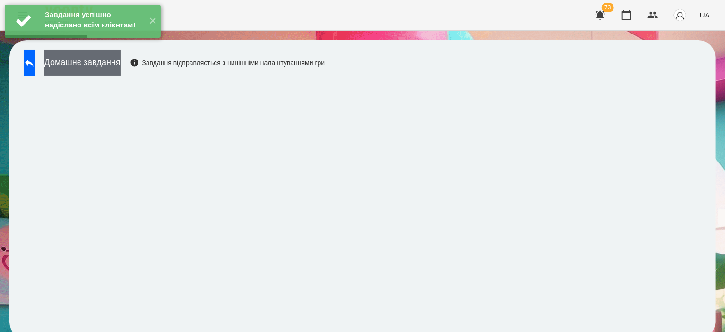
click at [121, 63] on button "Домашнє завдання" at bounding box center [82, 63] width 76 height 26
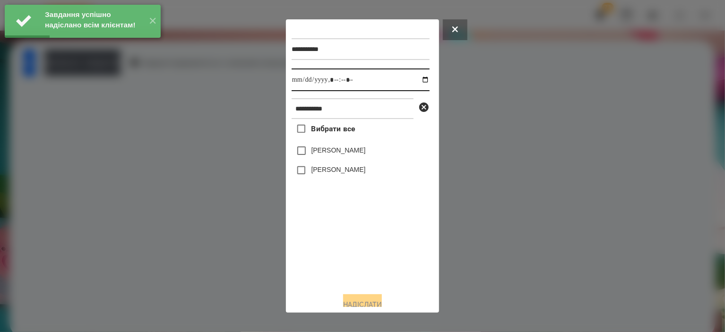
click at [416, 81] on input "datetime-local" at bounding box center [361, 80] width 138 height 23
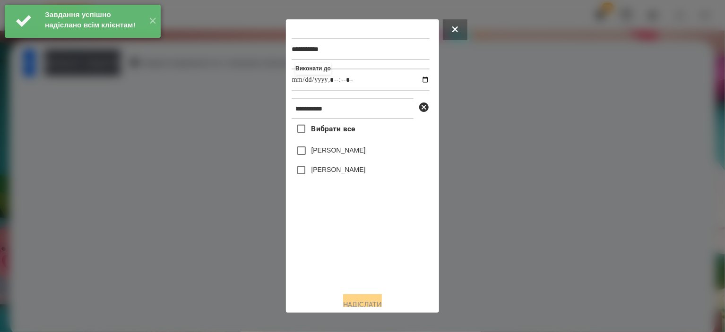
type input "**********"
drag, startPoint x: 336, startPoint y: 260, endPoint x: 337, endPoint y: 202, distance: 58.2
click at [336, 259] on div "Вибрати все [PERSON_NAME] [PERSON_NAME]" at bounding box center [361, 202] width 138 height 166
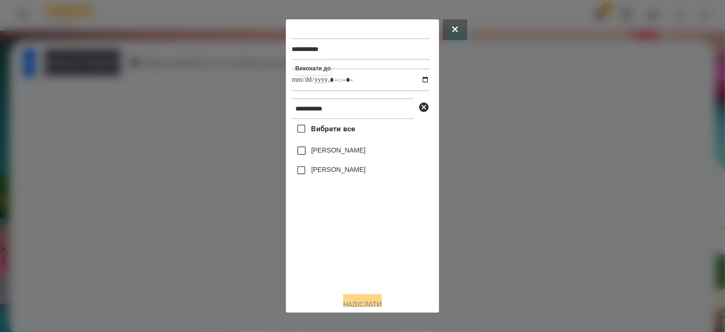
click at [340, 168] on label "[PERSON_NAME]" at bounding box center [339, 169] width 54 height 9
click at [368, 299] on button "Надіслати" at bounding box center [362, 305] width 39 height 21
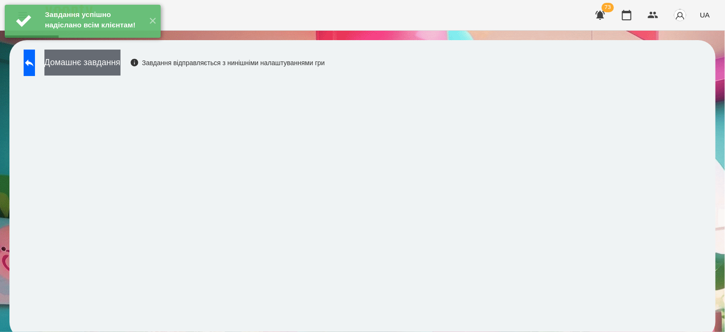
click at [121, 61] on button "Домашнє завдання" at bounding box center [82, 63] width 76 height 26
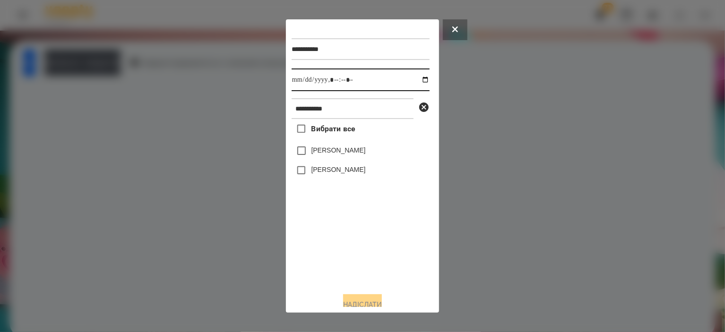
click at [418, 81] on input "datetime-local" at bounding box center [361, 80] width 138 height 23
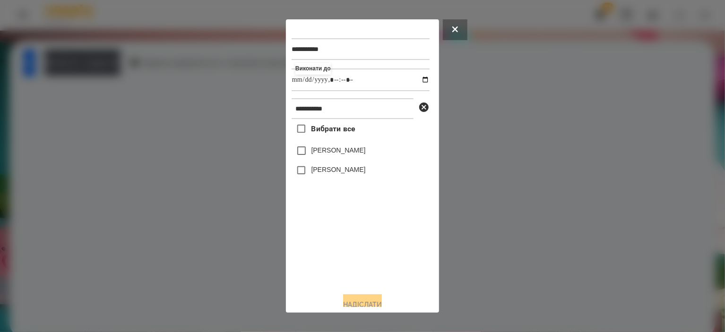
type input "**********"
click at [326, 252] on div "Вибрати все [PERSON_NAME] [PERSON_NAME]" at bounding box center [361, 202] width 138 height 166
click at [337, 167] on label "[PERSON_NAME]" at bounding box center [339, 169] width 54 height 9
click at [352, 302] on button "Надіслати" at bounding box center [362, 305] width 39 height 21
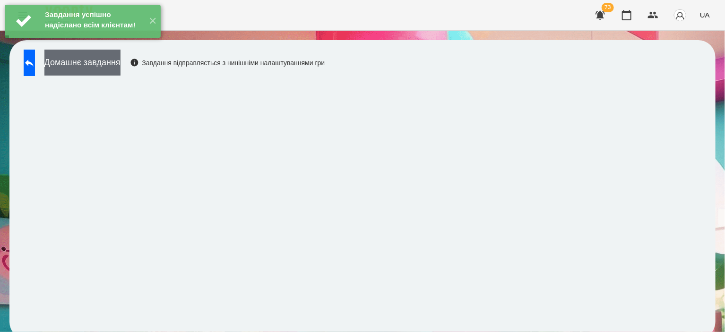
click at [121, 70] on button "Домашнє завдання" at bounding box center [82, 63] width 76 height 26
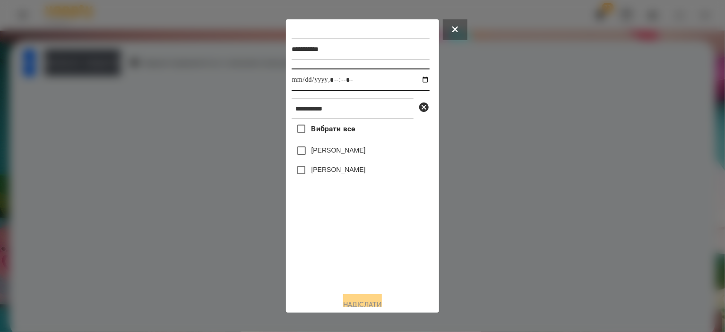
click at [416, 85] on input "datetime-local" at bounding box center [361, 80] width 138 height 23
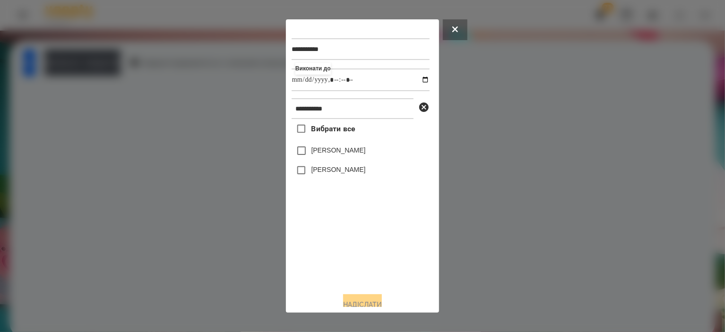
type input "**********"
drag, startPoint x: 362, startPoint y: 275, endPoint x: 376, endPoint y: 249, distance: 30.0
click at [363, 275] on div "Вибрати все [PERSON_NAME] [PERSON_NAME]" at bounding box center [361, 202] width 138 height 166
click at [366, 168] on label "[PERSON_NAME]" at bounding box center [339, 169] width 54 height 9
click at [362, 302] on button "Надіслати" at bounding box center [362, 305] width 39 height 21
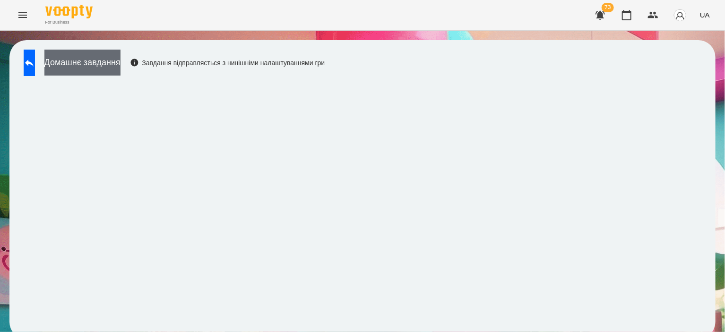
click at [121, 64] on button "Домашнє завдання" at bounding box center [82, 63] width 76 height 26
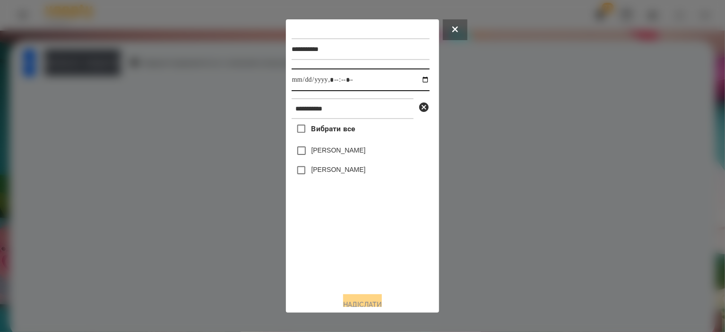
click at [415, 80] on input "datetime-local" at bounding box center [361, 80] width 138 height 23
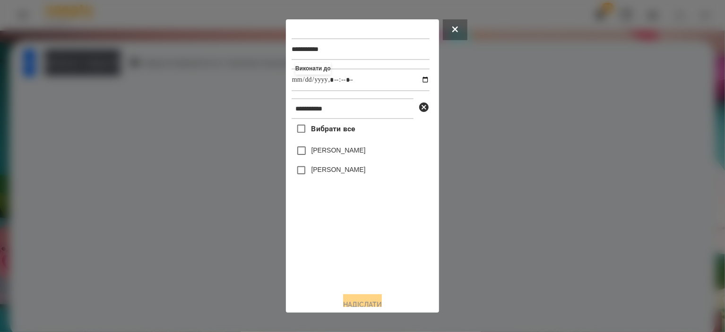
type input "**********"
drag, startPoint x: 374, startPoint y: 258, endPoint x: 358, endPoint y: 156, distance: 102.5
click at [374, 250] on div "Вибрати все [PERSON_NAME] [PERSON_NAME]" at bounding box center [361, 202] width 138 height 166
drag, startPoint x: 247, startPoint y: 98, endPoint x: 126, endPoint y: 78, distance: 122.6
click at [147, 84] on div "**********" at bounding box center [362, 166] width 725 height 332
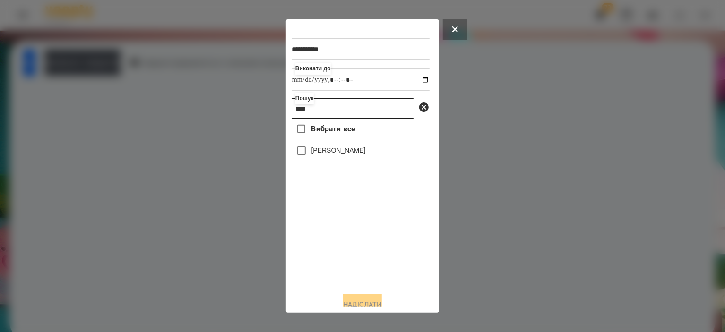
type input "****"
click at [350, 146] on div "[PERSON_NAME]" at bounding box center [361, 151] width 138 height 20
click at [349, 150] on label "[PERSON_NAME]" at bounding box center [339, 150] width 54 height 9
click at [382, 303] on button "Надіслати" at bounding box center [362, 305] width 39 height 21
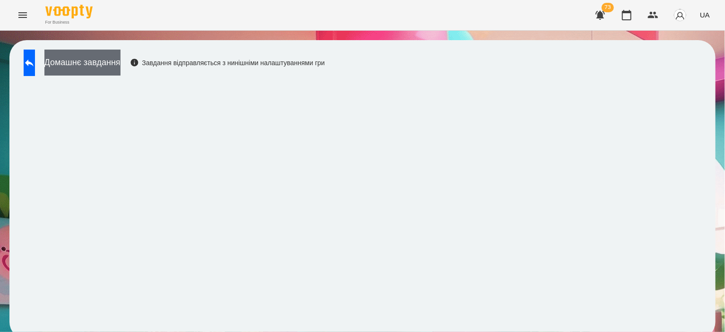
click at [120, 64] on button "Домашнє завдання" at bounding box center [82, 63] width 76 height 26
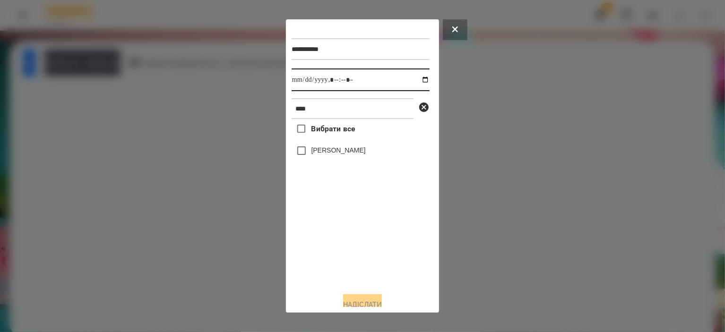
click at [418, 83] on input "datetime-local" at bounding box center [361, 80] width 138 height 23
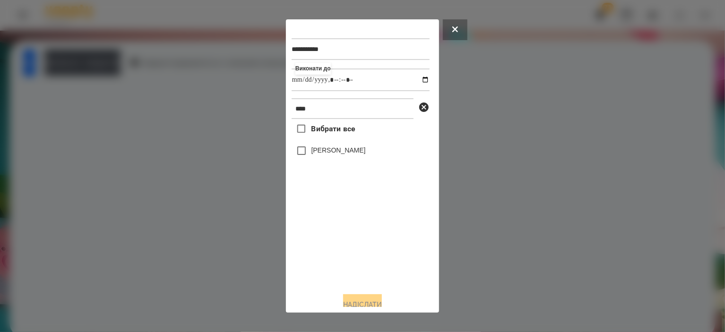
type input "**********"
drag, startPoint x: 346, startPoint y: 250, endPoint x: 340, endPoint y: 217, distance: 33.5
click at [346, 250] on div "Вибрати все [PERSON_NAME]" at bounding box center [361, 202] width 138 height 166
click at [338, 154] on label "[PERSON_NAME]" at bounding box center [339, 150] width 54 height 9
click at [352, 302] on button "Надіслати" at bounding box center [362, 305] width 39 height 21
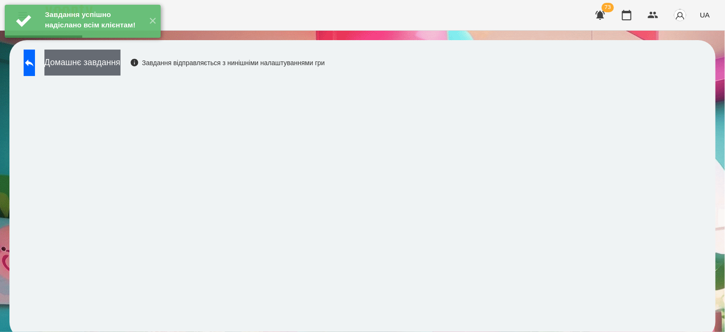
click at [88, 69] on button "Домашнє завдання" at bounding box center [82, 63] width 76 height 26
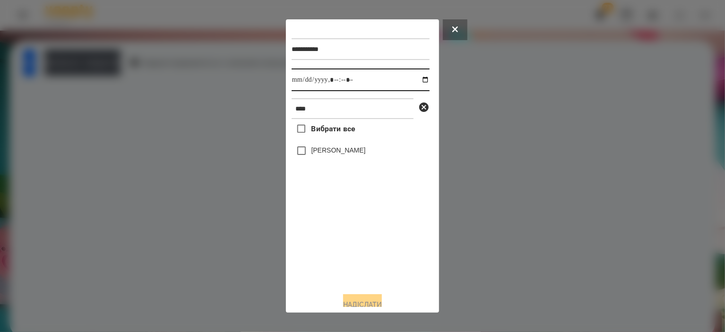
click at [417, 79] on input "datetime-local" at bounding box center [361, 80] width 138 height 23
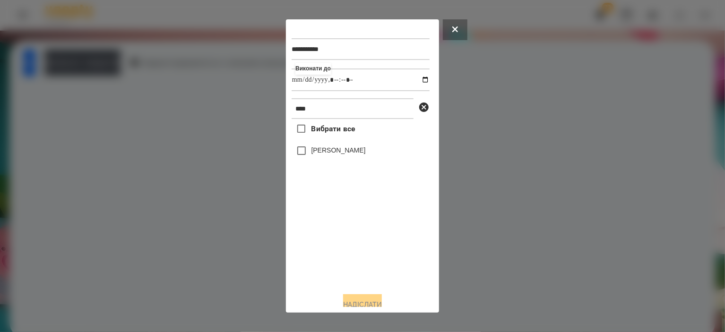
type input "**********"
drag, startPoint x: 371, startPoint y: 238, endPoint x: 371, endPoint y: 186, distance: 51.5
click at [372, 236] on div "Вибрати все [PERSON_NAME]" at bounding box center [361, 202] width 138 height 166
click at [355, 154] on label "[PERSON_NAME]" at bounding box center [339, 150] width 54 height 9
click at [355, 302] on button "Надіслати" at bounding box center [362, 305] width 39 height 21
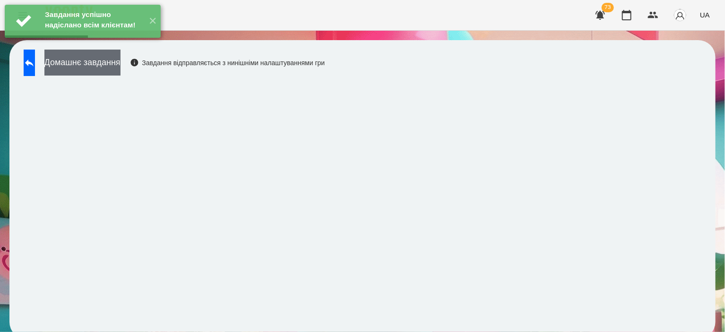
click at [121, 69] on button "Домашнє завдання" at bounding box center [82, 63] width 76 height 26
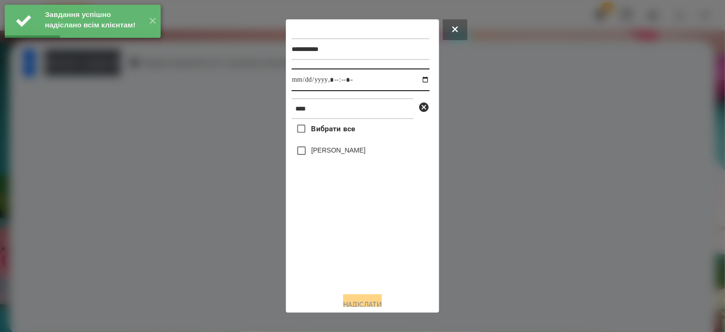
click at [415, 78] on input "datetime-local" at bounding box center [361, 80] width 138 height 23
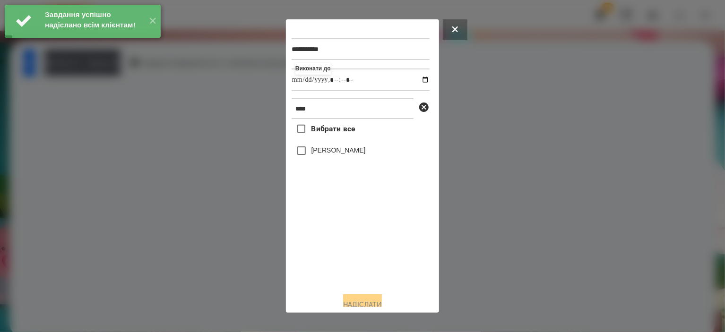
type input "**********"
drag, startPoint x: 351, startPoint y: 247, endPoint x: 344, endPoint y: 172, distance: 75.9
click at [352, 243] on div "Вибрати все [PERSON_NAME]" at bounding box center [361, 202] width 138 height 166
drag, startPoint x: 334, startPoint y: 155, endPoint x: 347, endPoint y: 241, distance: 86.6
click at [334, 155] on label "[PERSON_NAME]" at bounding box center [339, 150] width 54 height 9
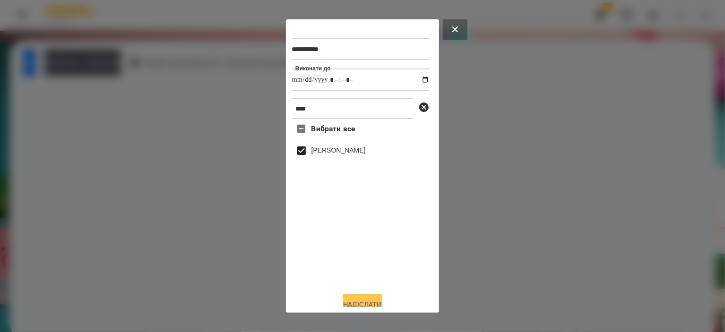
click at [358, 304] on button "Надіслати" at bounding box center [362, 305] width 39 height 21
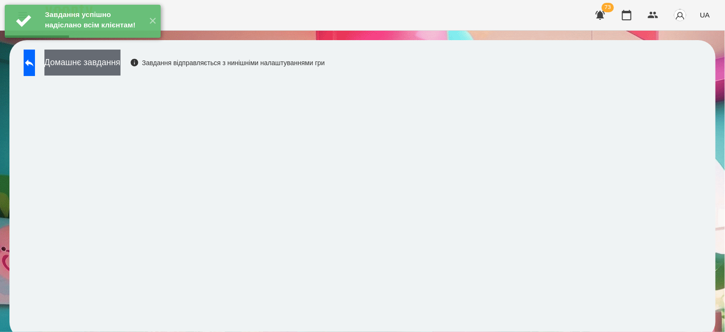
click at [121, 67] on button "Домашнє завдання" at bounding box center [82, 63] width 76 height 26
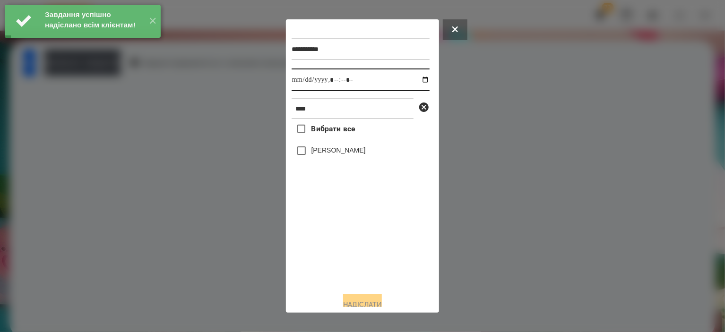
click at [421, 84] on input "datetime-local" at bounding box center [361, 80] width 138 height 23
click at [418, 82] on input "datetime-local" at bounding box center [361, 80] width 138 height 23
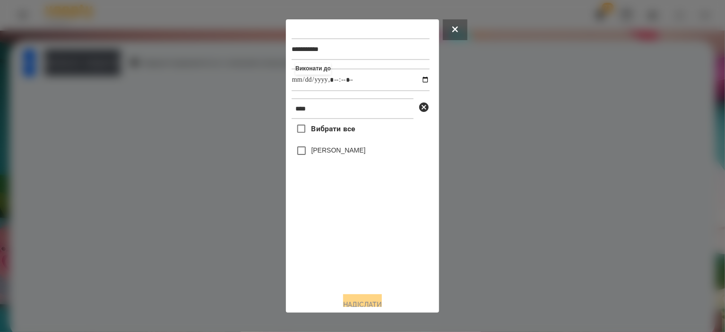
type input "**********"
click at [355, 264] on div "Вибрати все [PERSON_NAME]" at bounding box center [361, 202] width 138 height 166
click at [345, 153] on label "[PERSON_NAME]" at bounding box center [339, 150] width 54 height 9
click at [368, 299] on button "Надіслати" at bounding box center [362, 305] width 39 height 21
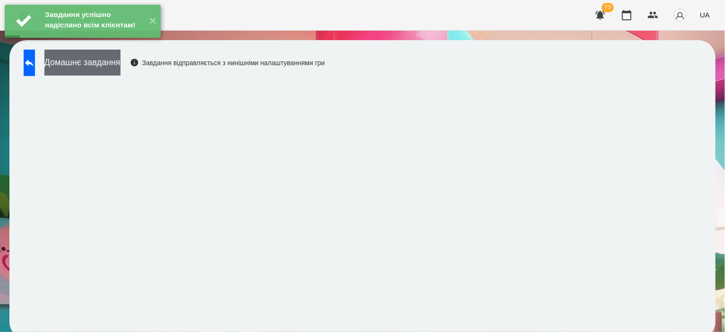
click at [116, 69] on button "Домашнє завдання" at bounding box center [82, 63] width 76 height 26
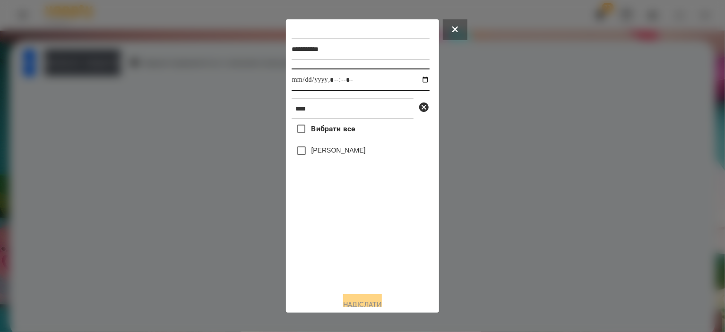
click at [417, 79] on input "datetime-local" at bounding box center [361, 80] width 138 height 23
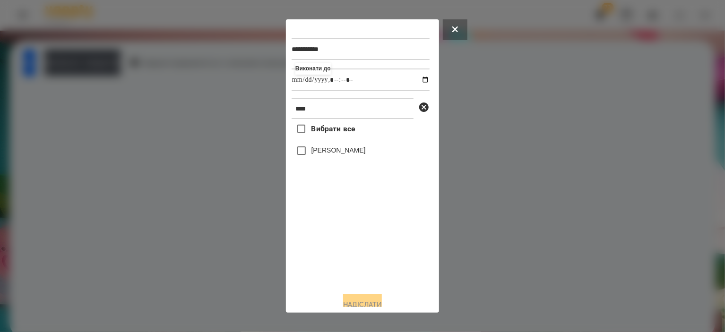
type input "**********"
drag, startPoint x: 332, startPoint y: 261, endPoint x: 342, endPoint y: 227, distance: 35.0
click at [332, 261] on div "Вибрати все [PERSON_NAME]" at bounding box center [361, 202] width 138 height 166
click at [346, 154] on label "[PERSON_NAME]" at bounding box center [339, 150] width 54 height 9
click at [349, 301] on button "Надіслати" at bounding box center [362, 305] width 39 height 21
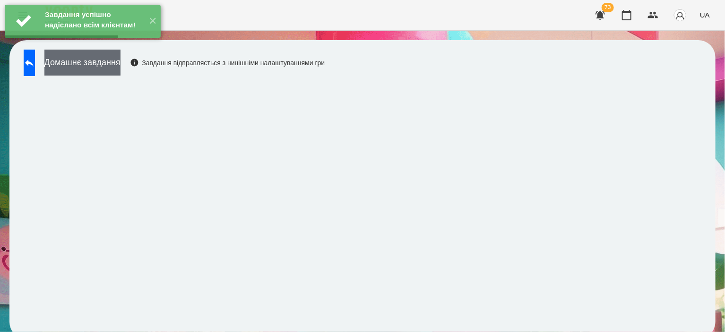
click at [88, 71] on button "Домашнє завдання" at bounding box center [82, 63] width 76 height 26
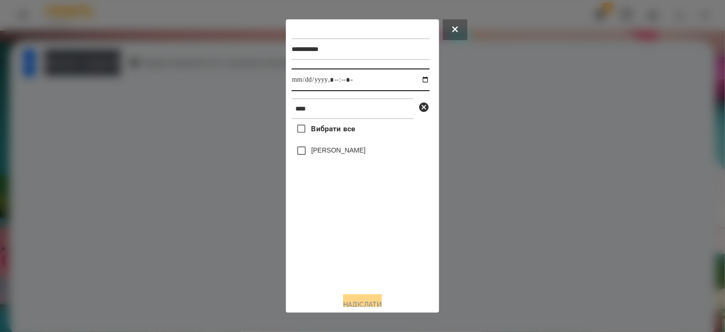
click at [416, 81] on input "datetime-local" at bounding box center [361, 80] width 138 height 23
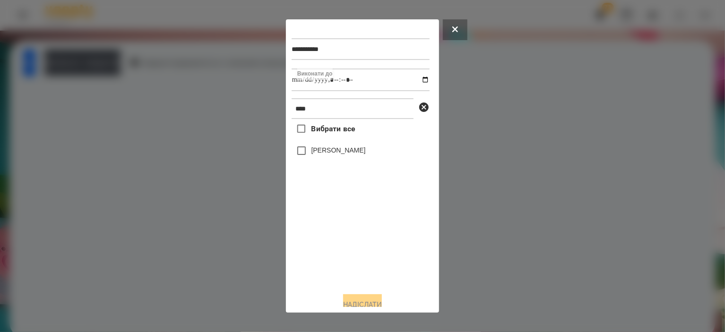
type input "**********"
click at [338, 242] on div "Вибрати все [PERSON_NAME]" at bounding box center [361, 202] width 138 height 166
click at [340, 151] on label "[PERSON_NAME]" at bounding box center [339, 150] width 54 height 9
click at [357, 300] on button "Надіслати" at bounding box center [362, 305] width 39 height 21
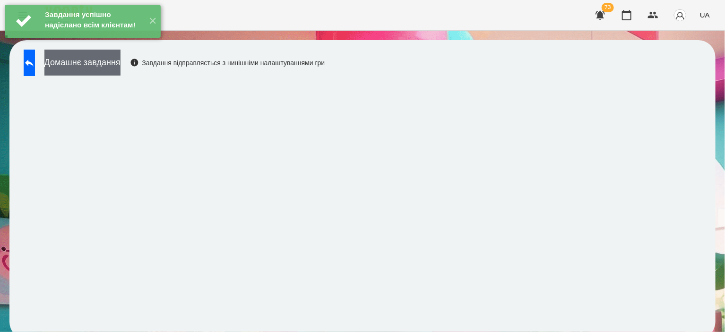
click at [121, 60] on button "Домашнє завдання" at bounding box center [82, 63] width 76 height 26
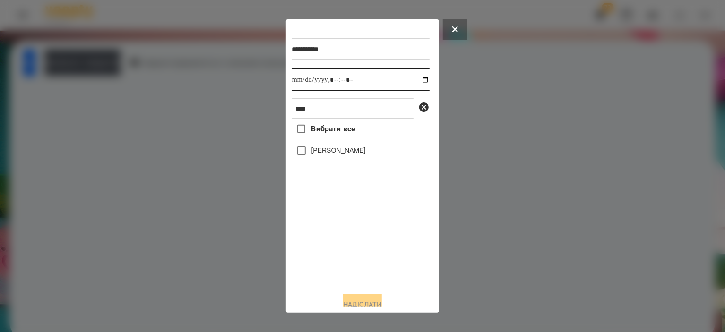
drag, startPoint x: 421, startPoint y: 79, endPoint x: 416, endPoint y: 84, distance: 7.1
click at [420, 80] on input "datetime-local" at bounding box center [361, 80] width 138 height 23
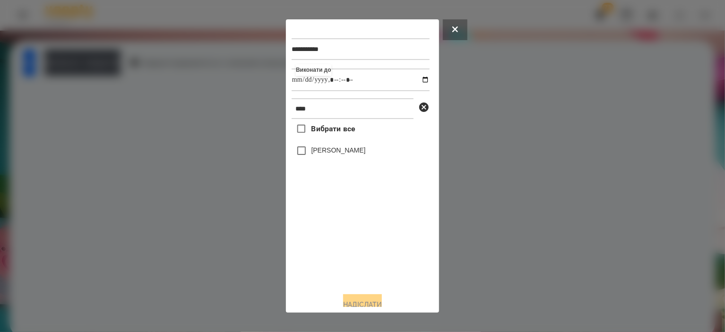
type input "**********"
click at [355, 227] on div "Вибрати все [PERSON_NAME]" at bounding box center [361, 202] width 138 height 166
drag, startPoint x: 362, startPoint y: 115, endPoint x: 130, endPoint y: 99, distance: 232.2
click at [130, 99] on div "**********" at bounding box center [362, 166] width 725 height 332
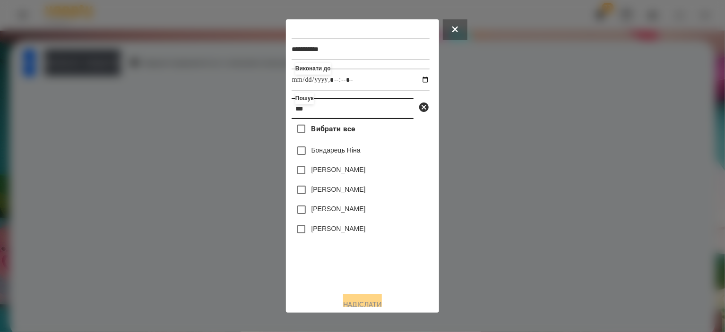
type input "***"
click at [310, 238] on div "[PERSON_NAME]" at bounding box center [361, 230] width 138 height 20
click at [337, 225] on div "[PERSON_NAME]" at bounding box center [361, 230] width 138 height 20
click at [339, 234] on label "[PERSON_NAME]" at bounding box center [339, 228] width 54 height 9
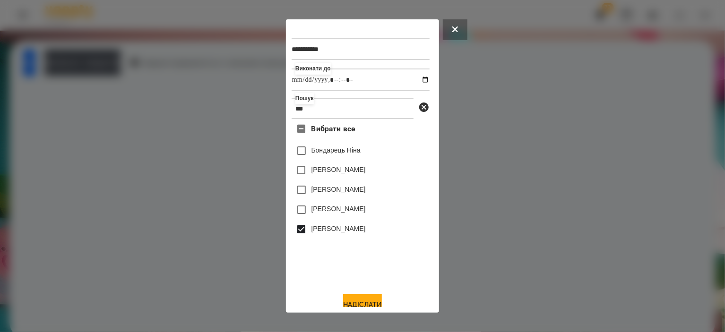
click at [363, 296] on div "**********" at bounding box center [363, 166] width 142 height 283
click at [362, 301] on button "Надіслати" at bounding box center [362, 305] width 39 height 21
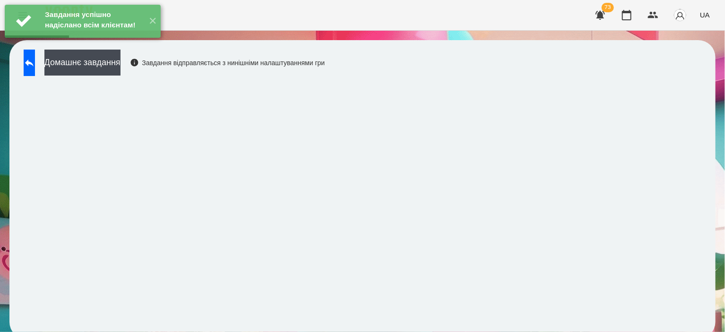
click at [122, 43] on div "Завдання успішно надіслано всім клієнтам! ✕" at bounding box center [82, 21] width 165 height 43
click at [121, 62] on button "Домашнє завдання" at bounding box center [82, 63] width 76 height 26
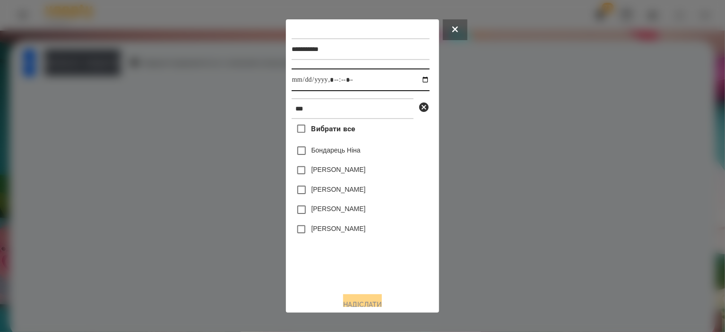
click at [415, 81] on input "datetime-local" at bounding box center [361, 80] width 138 height 23
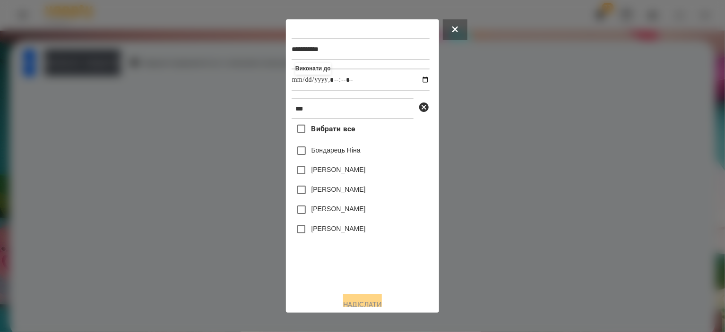
type input "**********"
drag, startPoint x: 372, startPoint y: 249, endPoint x: 373, endPoint y: 244, distance: 4.8
click at [372, 249] on div "Вибрати все [PERSON_NAME] [PERSON_NAME] [PERSON_NAME] [PERSON_NAME] [PERSON_NAM…" at bounding box center [361, 202] width 138 height 166
click at [366, 234] on label "[PERSON_NAME]" at bounding box center [339, 228] width 54 height 9
click at [373, 301] on button "Надіслати" at bounding box center [362, 305] width 39 height 21
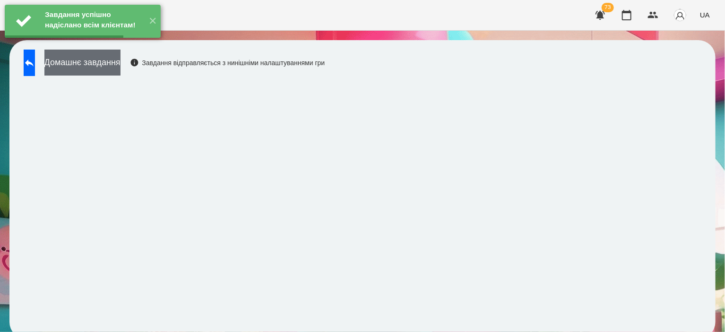
click at [121, 62] on button "Домашнє завдання" at bounding box center [82, 63] width 76 height 26
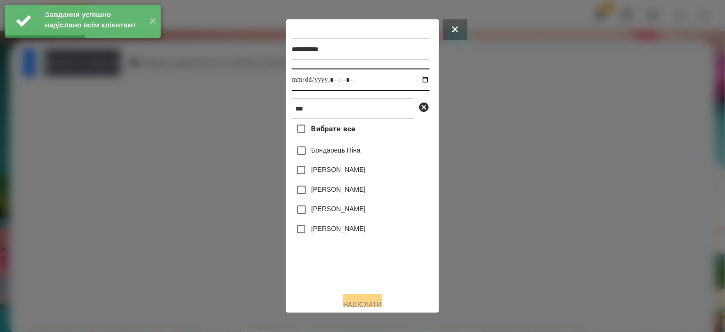
click at [419, 81] on input "datetime-local" at bounding box center [361, 80] width 138 height 23
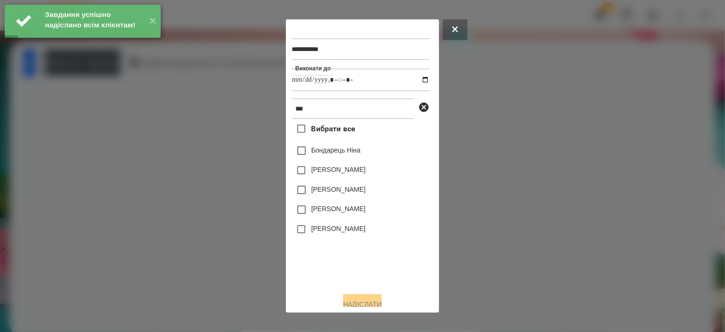
type input "**********"
click at [381, 250] on div "Вибрати все [PERSON_NAME] [PERSON_NAME] [PERSON_NAME] [PERSON_NAME] [PERSON_NAM…" at bounding box center [361, 202] width 138 height 166
drag, startPoint x: 372, startPoint y: 233, endPoint x: 366, endPoint y: 243, distance: 12.3
click at [366, 233] on label "[PERSON_NAME]" at bounding box center [339, 228] width 54 height 9
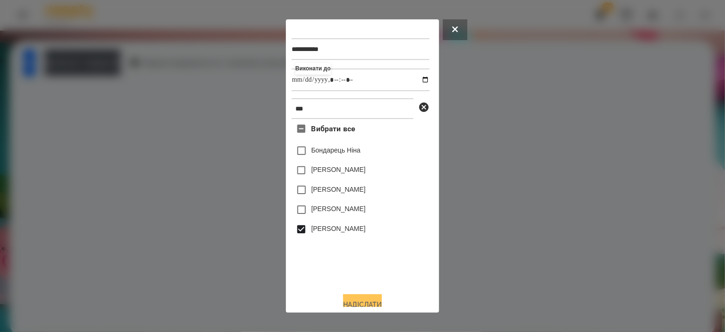
click at [364, 299] on button "Надіслати" at bounding box center [362, 305] width 39 height 21
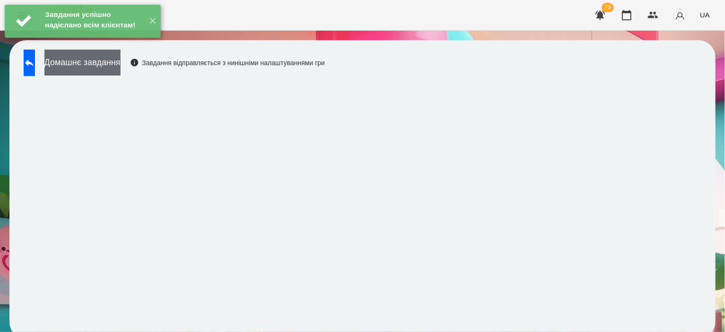
click at [94, 66] on button "Домашнє завдання" at bounding box center [82, 63] width 76 height 26
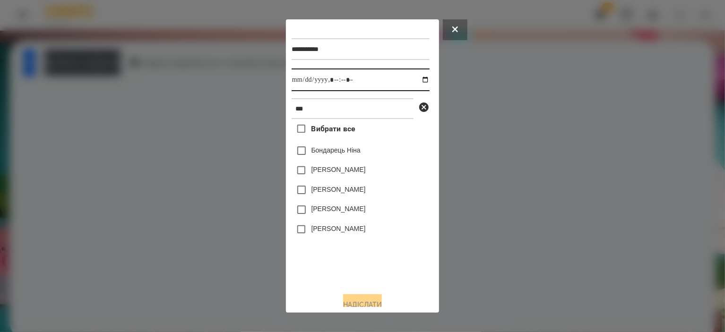
click at [421, 79] on input "datetime-local" at bounding box center [361, 80] width 138 height 23
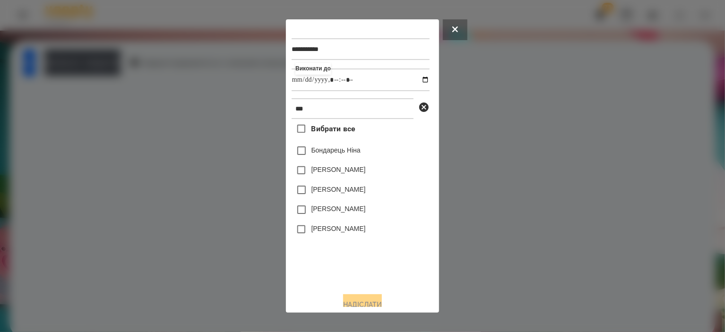
type input "**********"
click at [381, 257] on div "Вибрати все [PERSON_NAME] [PERSON_NAME] [PERSON_NAME] [PERSON_NAME] [PERSON_NAM…" at bounding box center [361, 202] width 138 height 166
click at [366, 229] on label "[PERSON_NAME]" at bounding box center [339, 228] width 54 height 9
click at [368, 303] on button "Надіслати" at bounding box center [362, 305] width 39 height 21
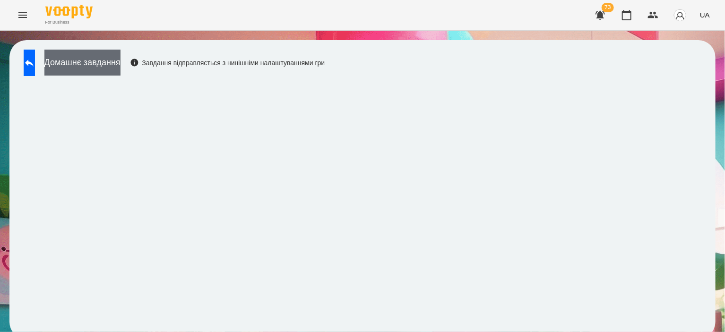
click at [121, 74] on button "Домашнє завдання" at bounding box center [82, 63] width 76 height 26
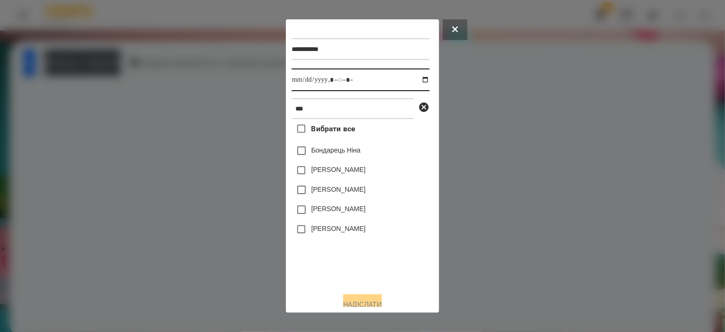
click at [416, 75] on input "datetime-local" at bounding box center [361, 80] width 138 height 23
click at [417, 81] on input "datetime-local" at bounding box center [361, 80] width 138 height 23
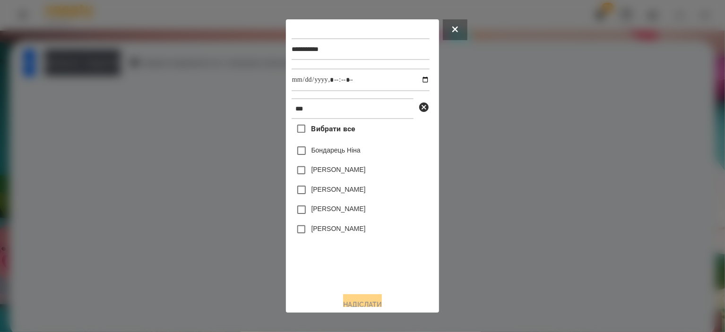
click at [289, 179] on div "**********" at bounding box center [362, 166] width 153 height 294
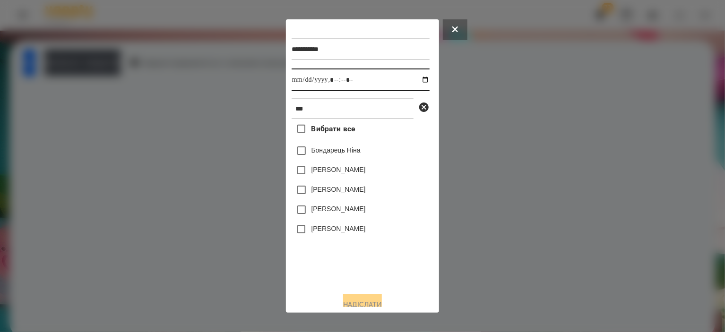
click at [419, 83] on input "datetime-local" at bounding box center [361, 80] width 138 height 23
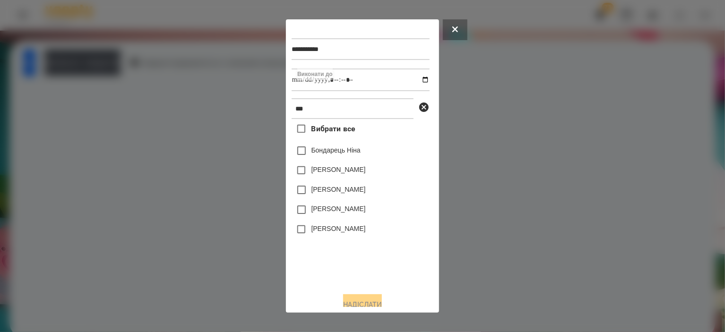
type input "**********"
drag, startPoint x: 332, startPoint y: 264, endPoint x: 333, endPoint y: 259, distance: 4.8
click at [332, 264] on div "Вибрати все [PERSON_NAME] [PERSON_NAME] [PERSON_NAME] [PERSON_NAME] [PERSON_NAM…" at bounding box center [361, 202] width 138 height 166
click at [336, 234] on label "[PERSON_NAME]" at bounding box center [339, 228] width 54 height 9
click at [357, 307] on button "Надіслати" at bounding box center [362, 305] width 39 height 21
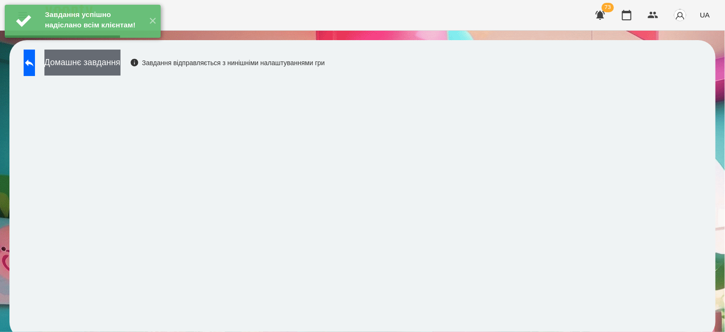
click at [121, 66] on button "Домашнє завдання" at bounding box center [82, 63] width 76 height 26
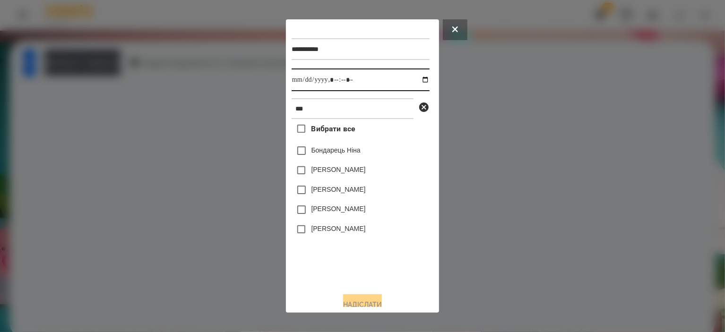
click at [415, 79] on input "datetime-local" at bounding box center [361, 80] width 138 height 23
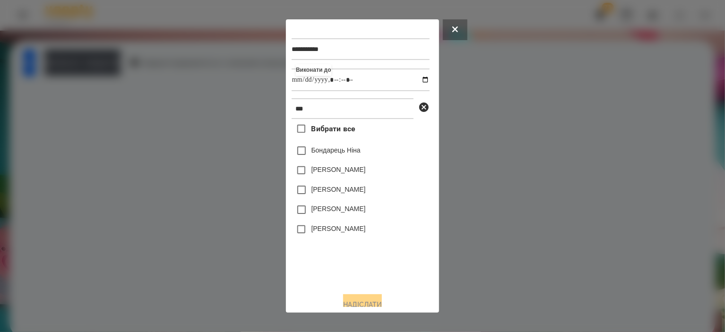
type input "**********"
click at [338, 255] on div "Вибрати все [PERSON_NAME] [PERSON_NAME] [PERSON_NAME] [PERSON_NAME] [PERSON_NAM…" at bounding box center [361, 202] width 138 height 166
click at [339, 232] on label "[PERSON_NAME]" at bounding box center [339, 228] width 54 height 9
click at [347, 305] on button "Надіслати" at bounding box center [362, 305] width 39 height 21
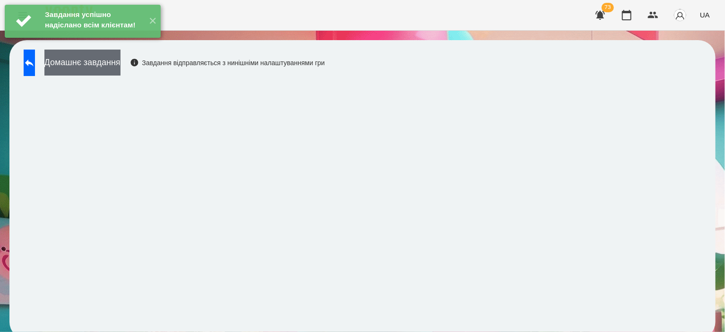
click at [100, 64] on button "Домашнє завдання" at bounding box center [82, 63] width 76 height 26
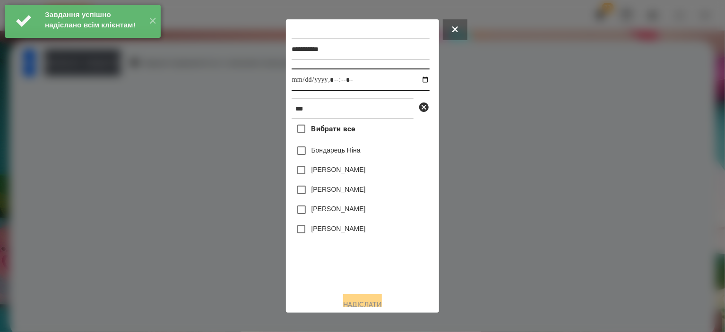
click at [413, 79] on input "datetime-local" at bounding box center [361, 80] width 138 height 23
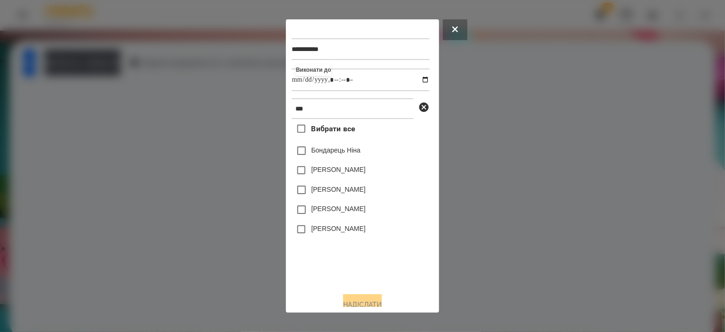
type input "**********"
drag, startPoint x: 341, startPoint y: 269, endPoint x: 341, endPoint y: 261, distance: 7.6
click at [341, 269] on div "Вибрати все [PERSON_NAME] [PERSON_NAME] [PERSON_NAME] [PERSON_NAME] [PERSON_NAM…" at bounding box center [361, 202] width 138 height 166
click at [342, 234] on label "[PERSON_NAME]" at bounding box center [339, 228] width 54 height 9
click at [362, 301] on button "Надіслати" at bounding box center [362, 305] width 39 height 21
